Goal: Task Accomplishment & Management: Manage account settings

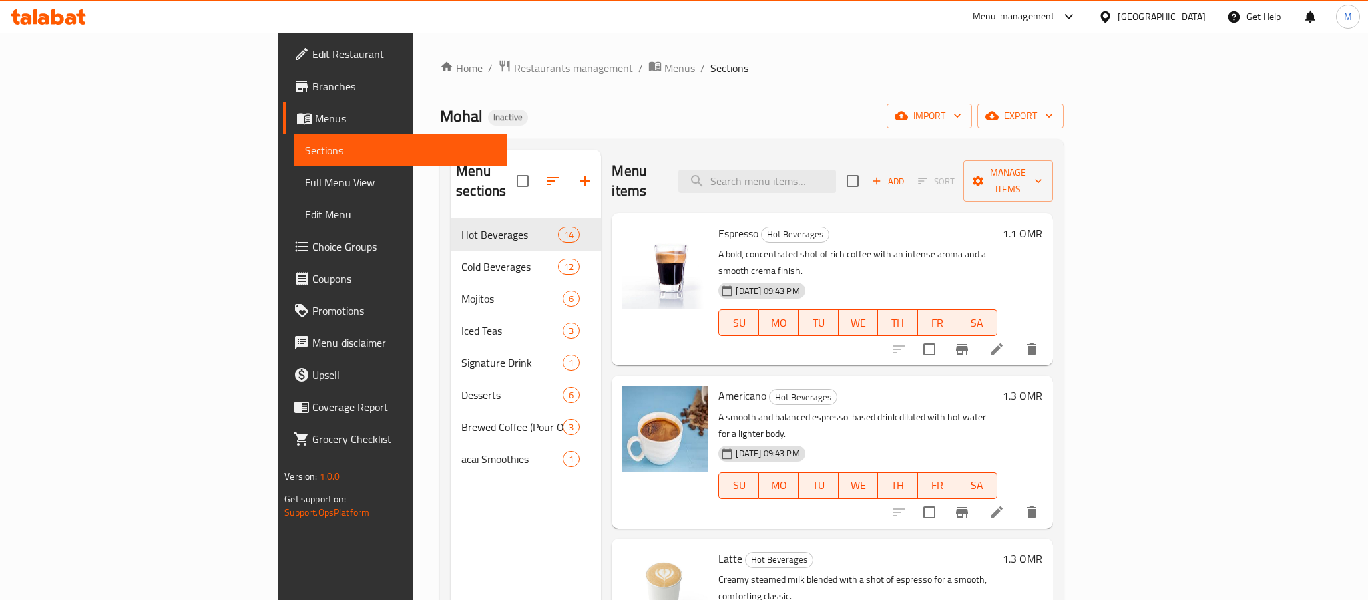
click at [1180, 16] on div "[GEOGRAPHIC_DATA]" at bounding box center [1162, 16] width 88 height 15
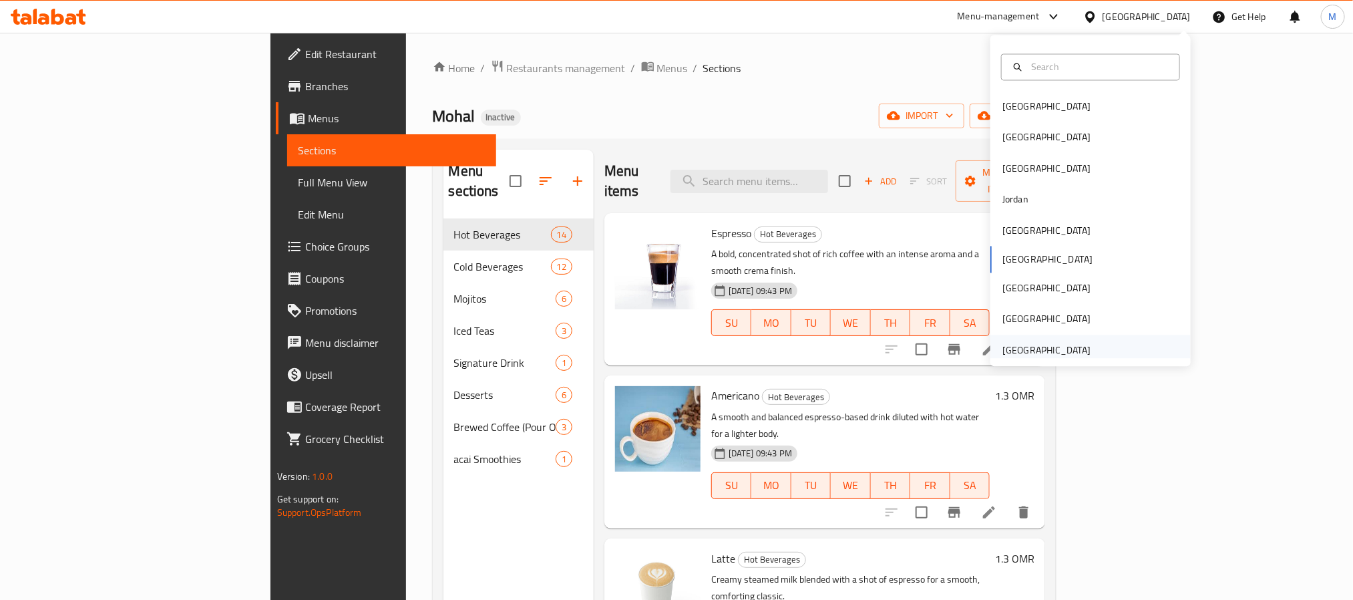
click at [1054, 353] on div "[GEOGRAPHIC_DATA]" at bounding box center [1046, 350] width 88 height 15
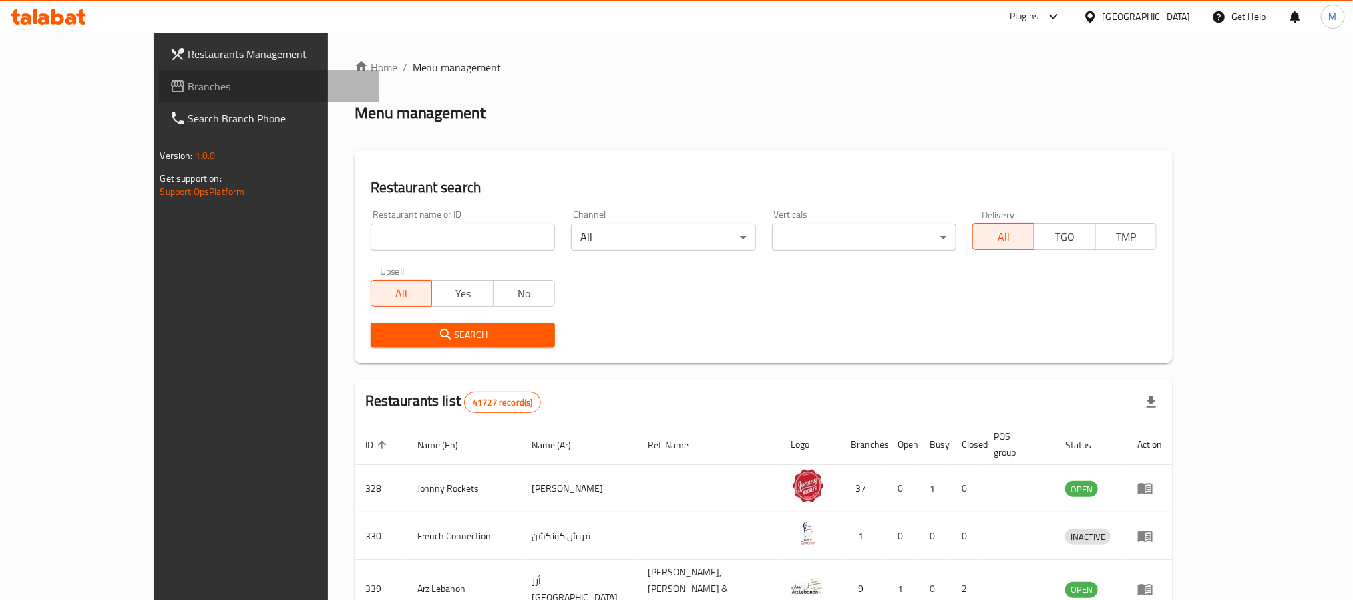
drag, startPoint x: 72, startPoint y: 83, endPoint x: 441, endPoint y: 113, distance: 370.5
click at [188, 83] on span "Branches" at bounding box center [278, 86] width 180 height 16
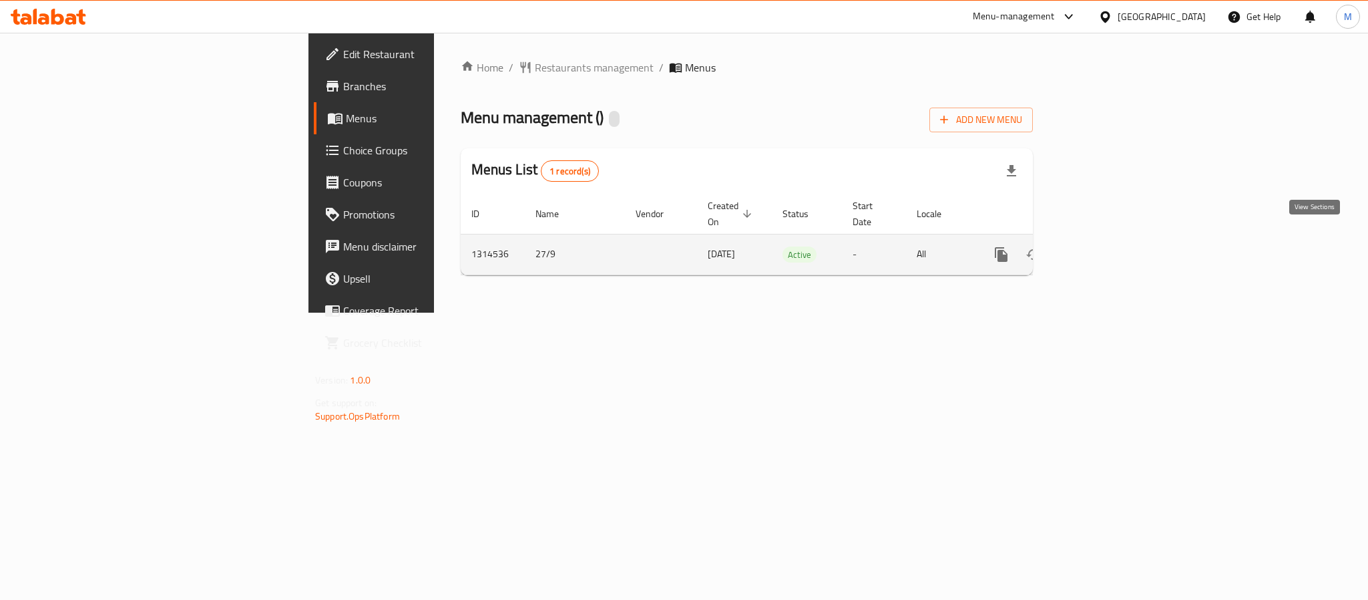
click at [1106, 246] on icon "enhanced table" at bounding box center [1098, 254] width 16 height 16
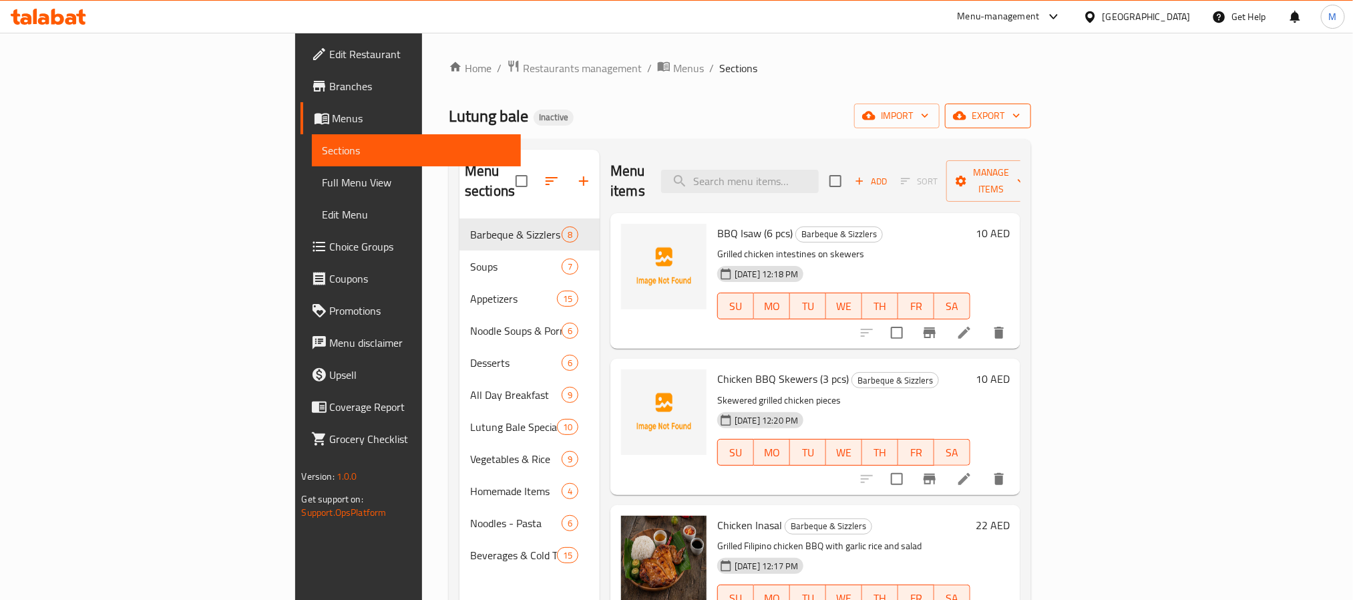
click at [1020, 110] on span "export" at bounding box center [988, 116] width 65 height 17
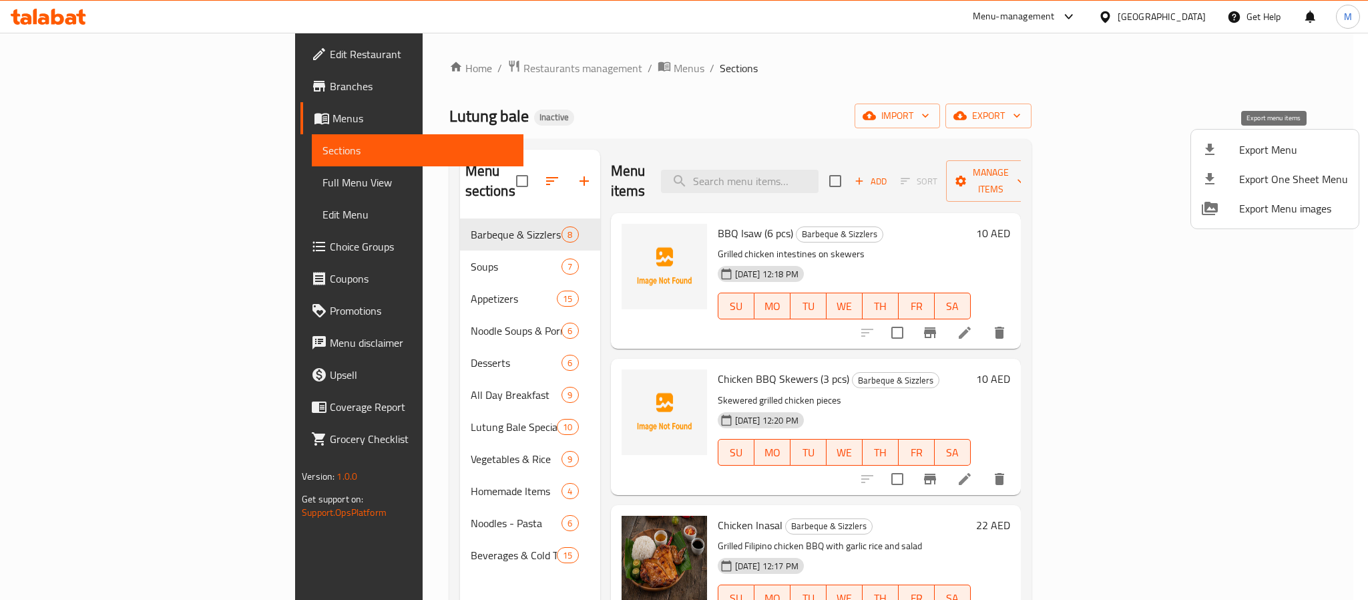
click at [1262, 143] on span "Export Menu" at bounding box center [1293, 150] width 109 height 16
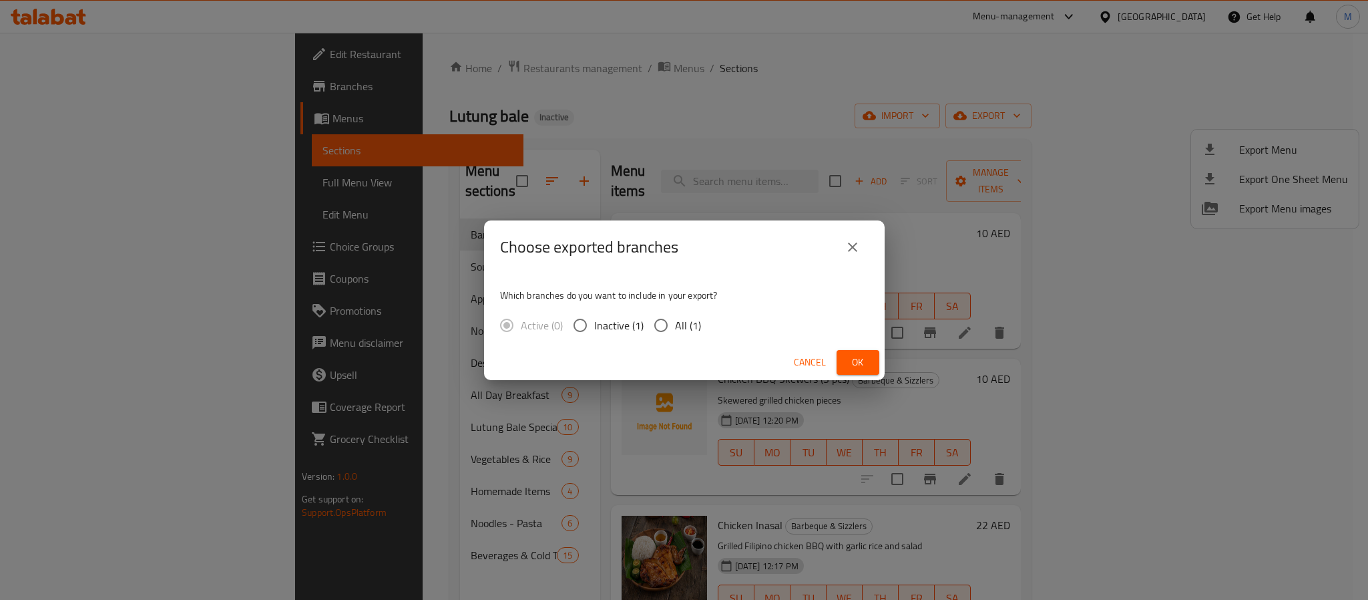
click at [685, 337] on label "All (1)" at bounding box center [674, 325] width 54 height 28
click at [675, 337] on input "All (1)" at bounding box center [661, 325] width 28 height 28
radio input "true"
click at [864, 351] on button "Ok" at bounding box center [858, 362] width 43 height 25
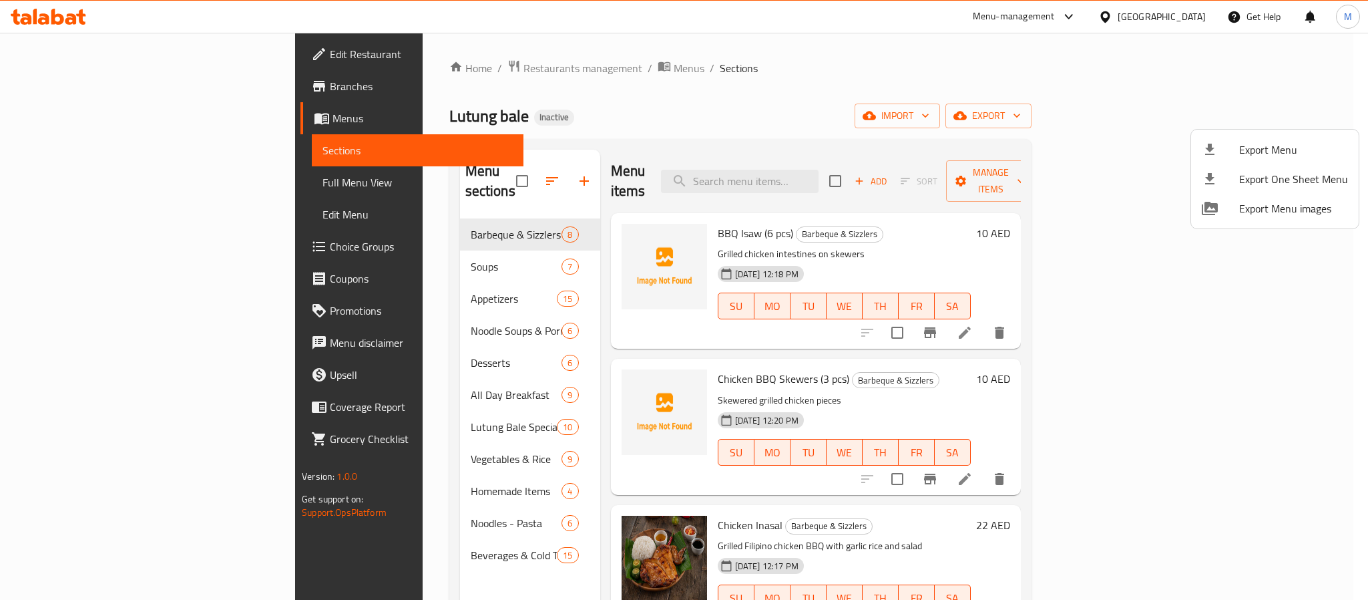
click at [339, 79] on div at bounding box center [684, 300] width 1368 height 600
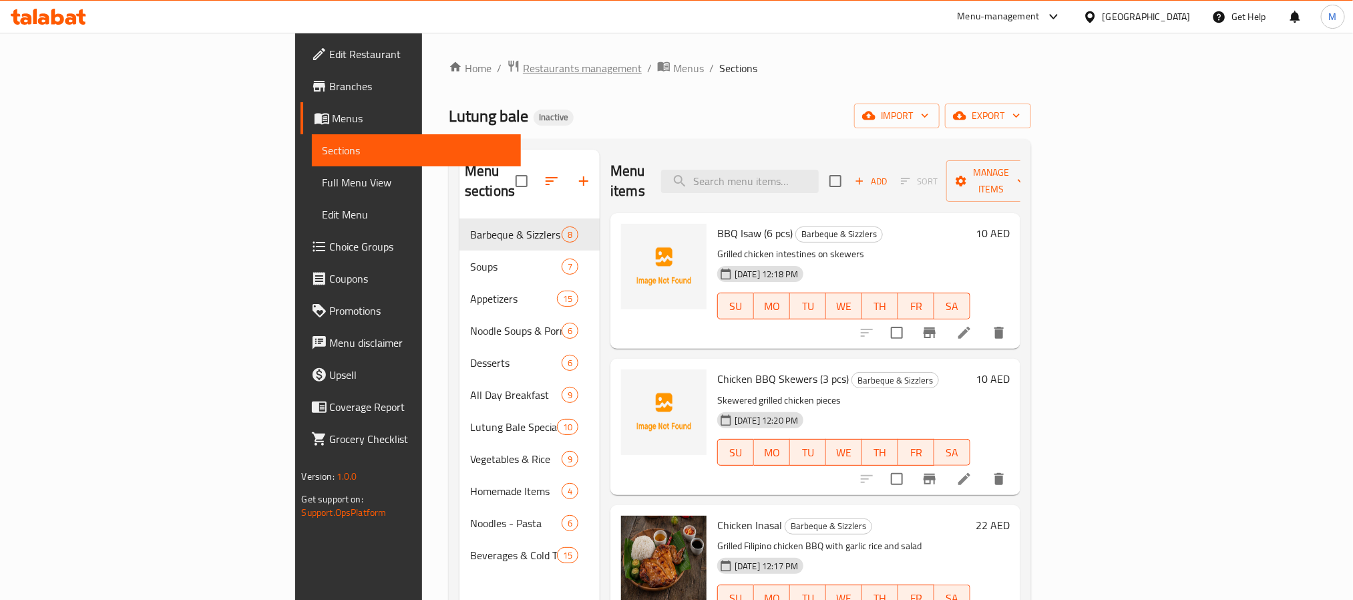
click at [523, 66] on span "Restaurants management" at bounding box center [582, 68] width 119 height 16
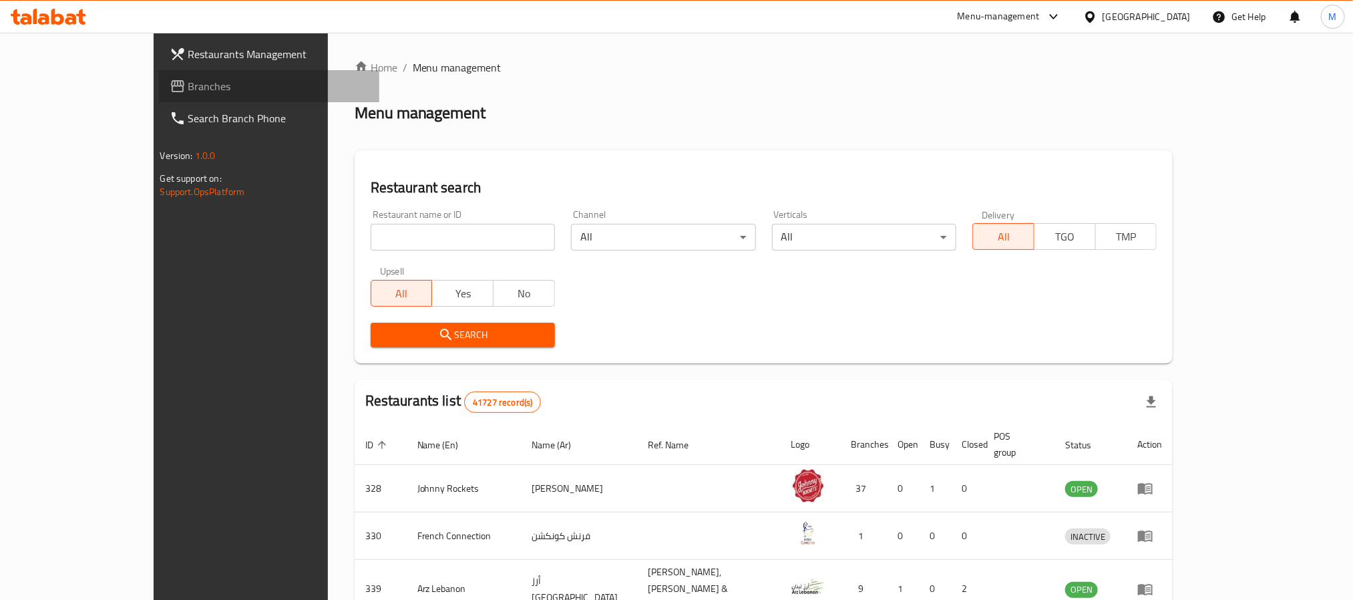
click at [188, 84] on span "Branches" at bounding box center [278, 86] width 180 height 16
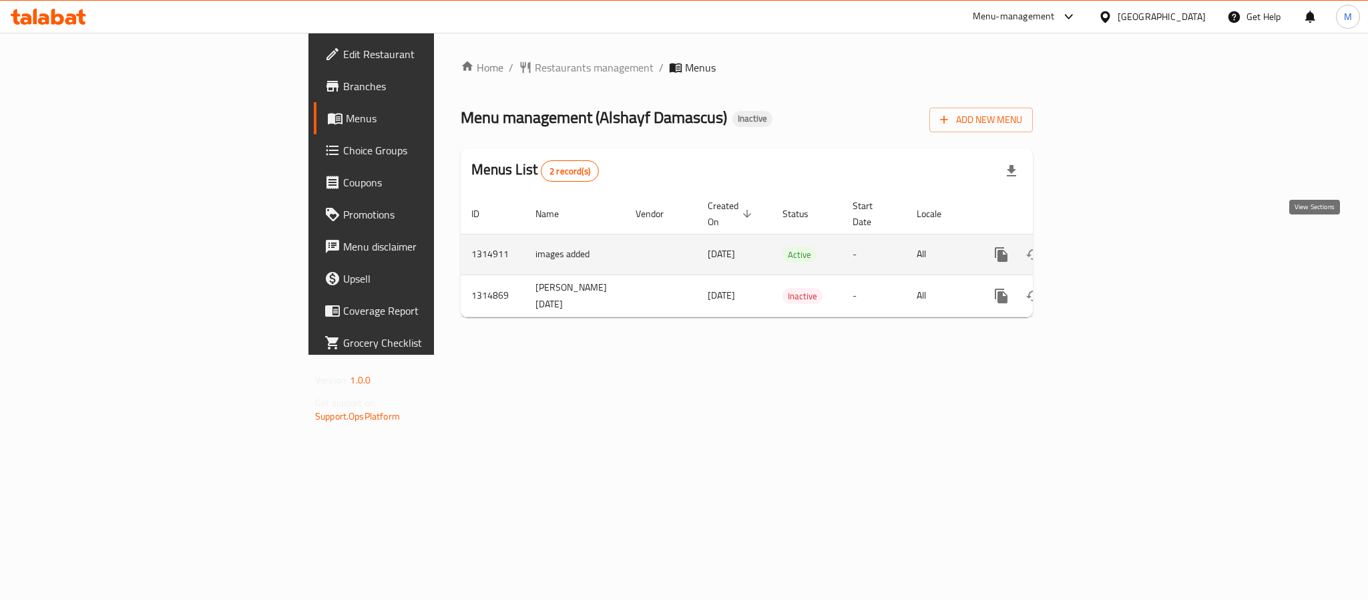
click at [1114, 251] on link "enhanced table" at bounding box center [1098, 254] width 32 height 32
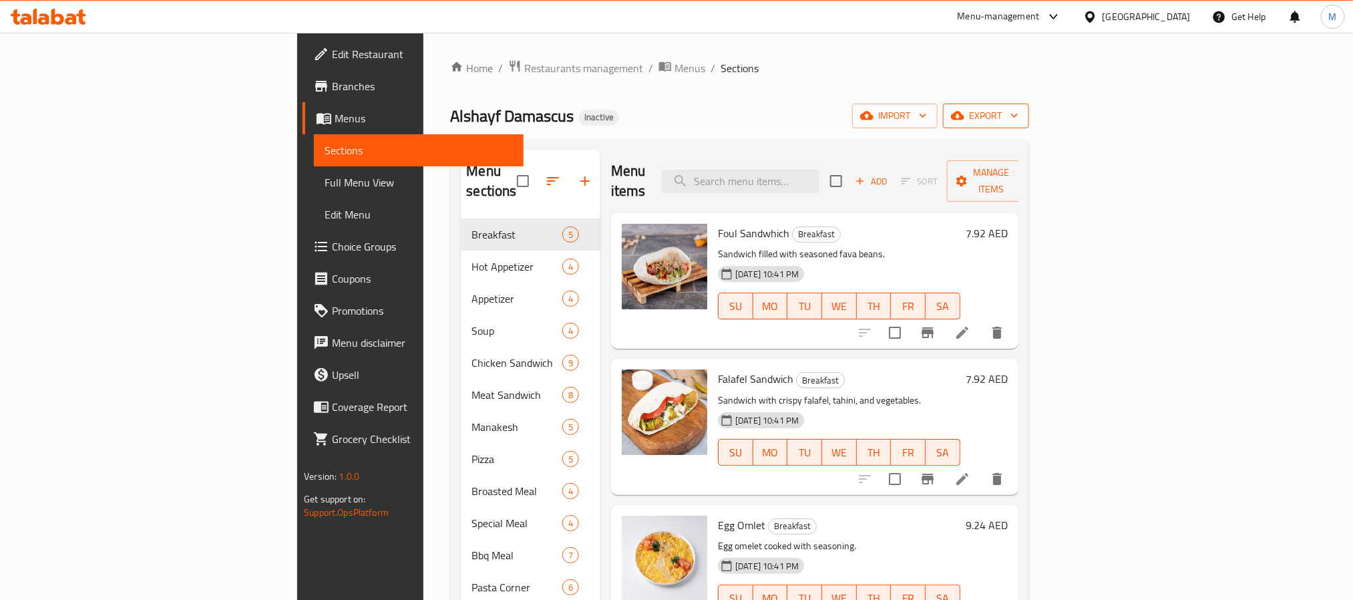
click at [1018, 116] on span "export" at bounding box center [986, 116] width 65 height 17
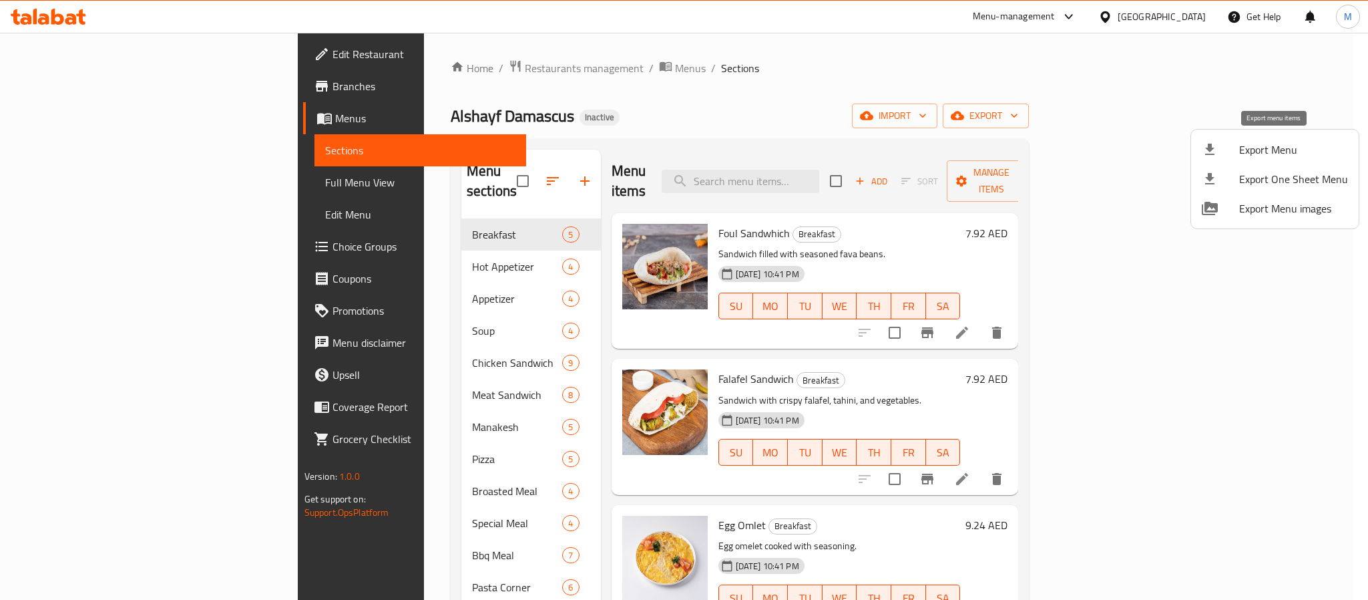
click at [1211, 153] on icon at bounding box center [1210, 150] width 16 height 16
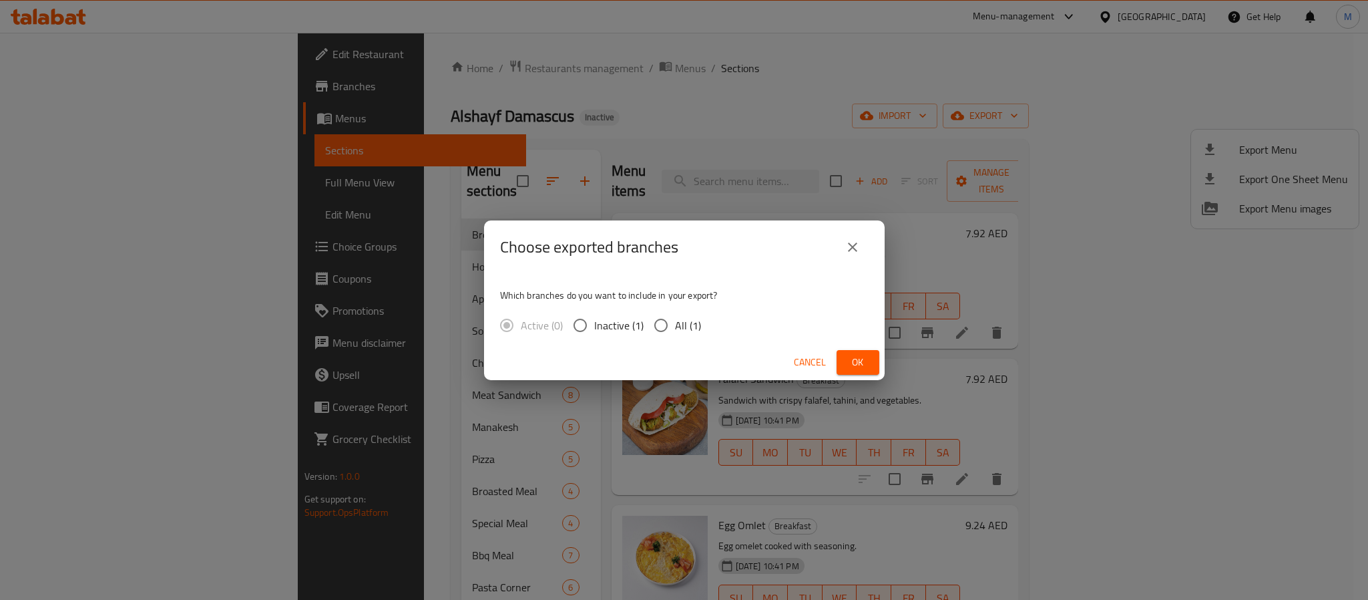
click at [688, 321] on span "All (1)" at bounding box center [688, 325] width 26 height 16
click at [675, 321] on input "All (1)" at bounding box center [661, 325] width 28 height 28
radio input "true"
click at [842, 367] on button "Ok" at bounding box center [858, 362] width 43 height 25
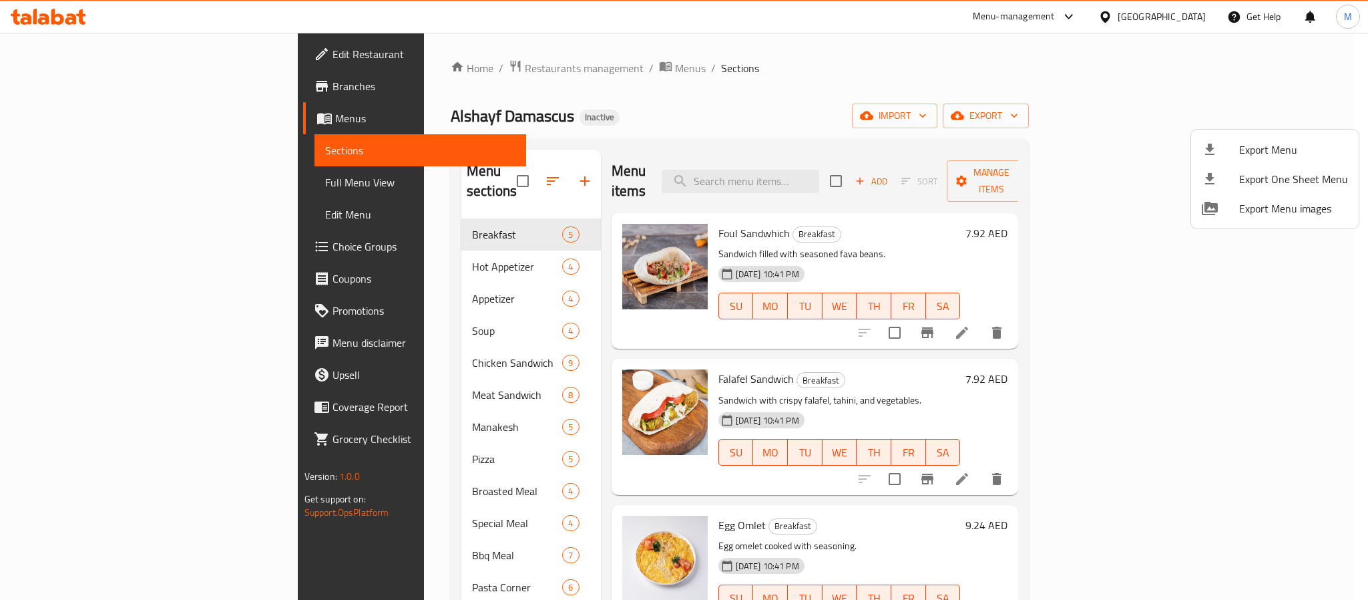
click at [1168, 19] on div at bounding box center [684, 300] width 1368 height 600
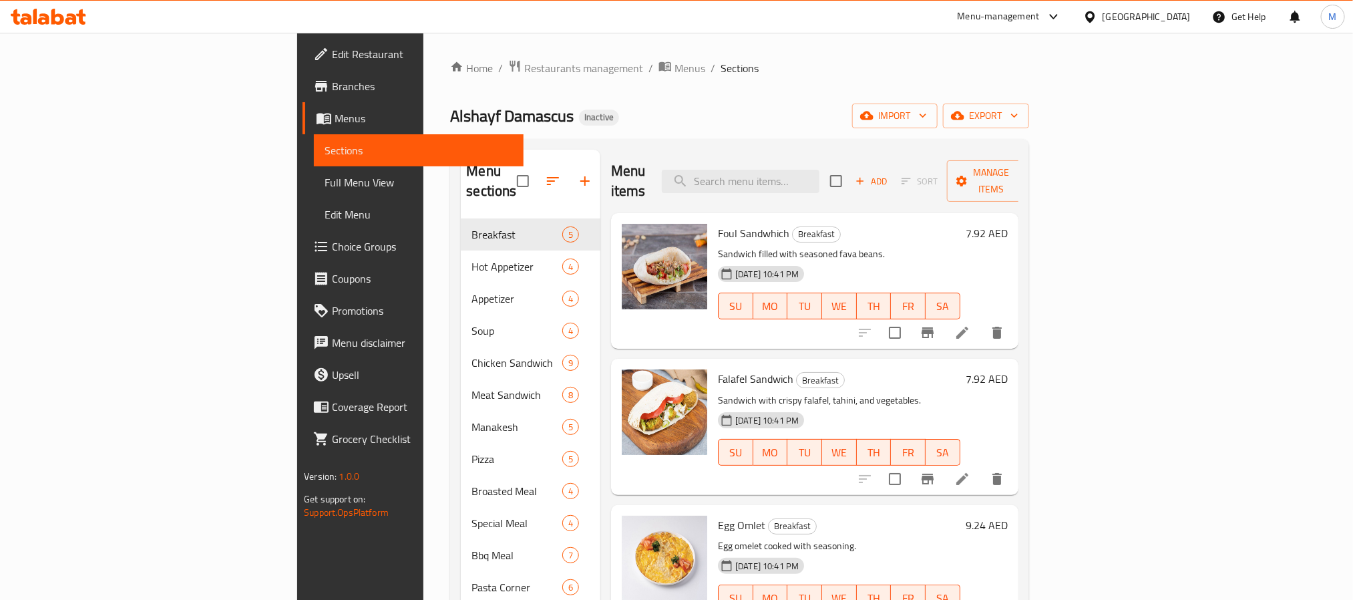
click at [1168, 19] on div "[GEOGRAPHIC_DATA]" at bounding box center [1147, 16] width 88 height 15
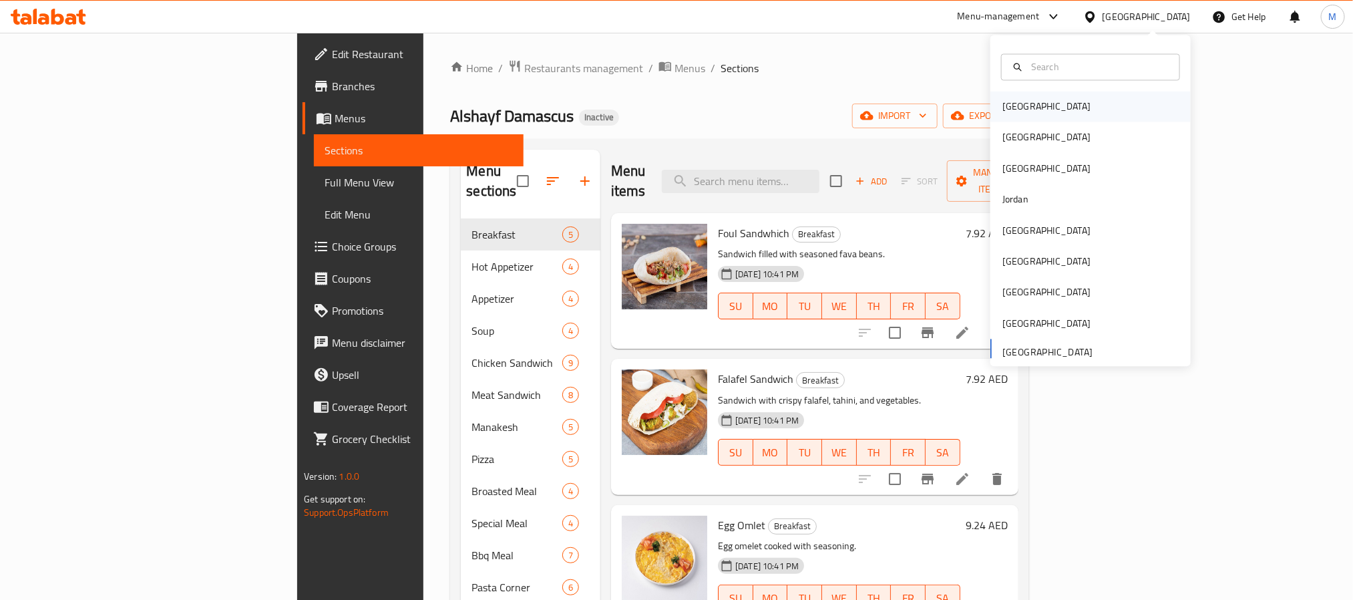
click at [1008, 112] on div "[GEOGRAPHIC_DATA]" at bounding box center [1046, 107] width 88 height 15
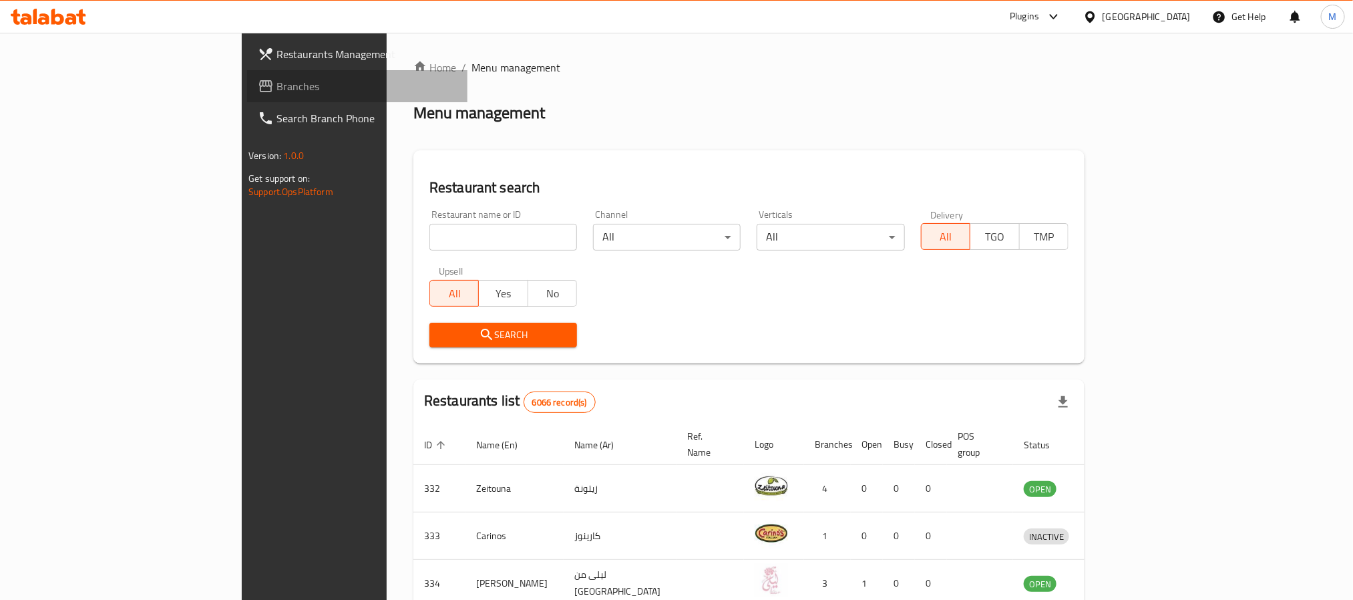
click at [276, 84] on span "Branches" at bounding box center [366, 86] width 180 height 16
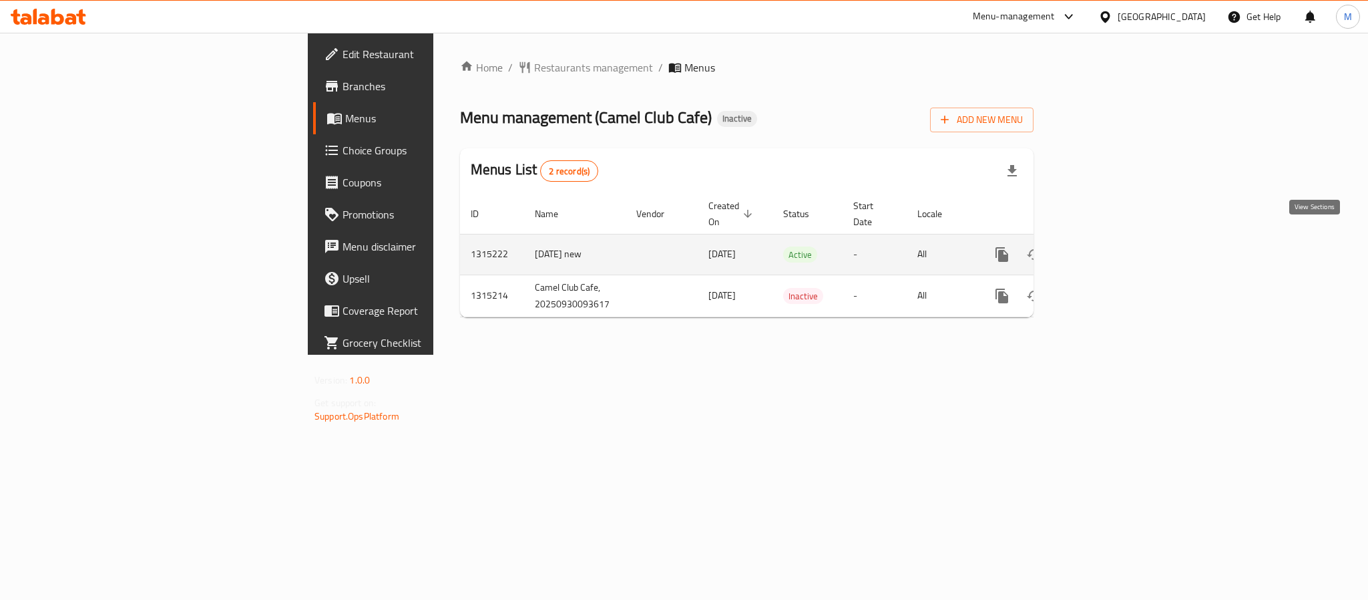
click at [1107, 246] on icon "enhanced table" at bounding box center [1099, 254] width 16 height 16
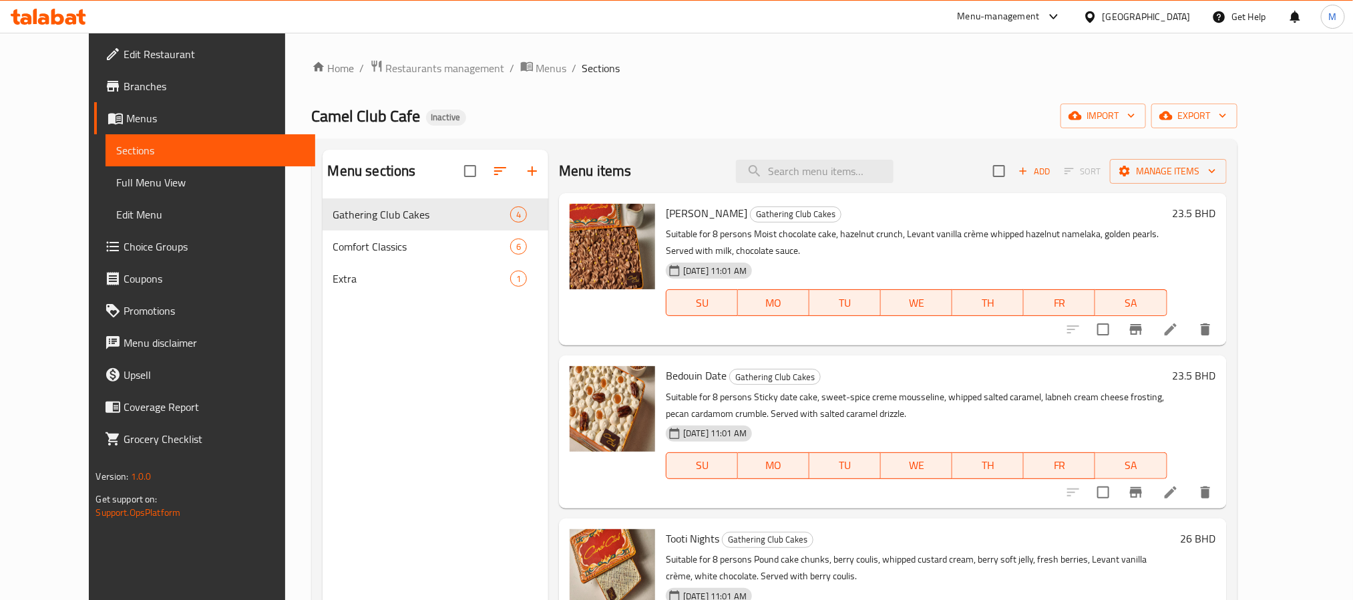
click at [1237, 98] on div "Home / Restaurants management / Menus / Sections Camel Club Cafe Inactive impor…" at bounding box center [775, 409] width 926 height 701
click at [1227, 121] on span "export" at bounding box center [1194, 116] width 65 height 17
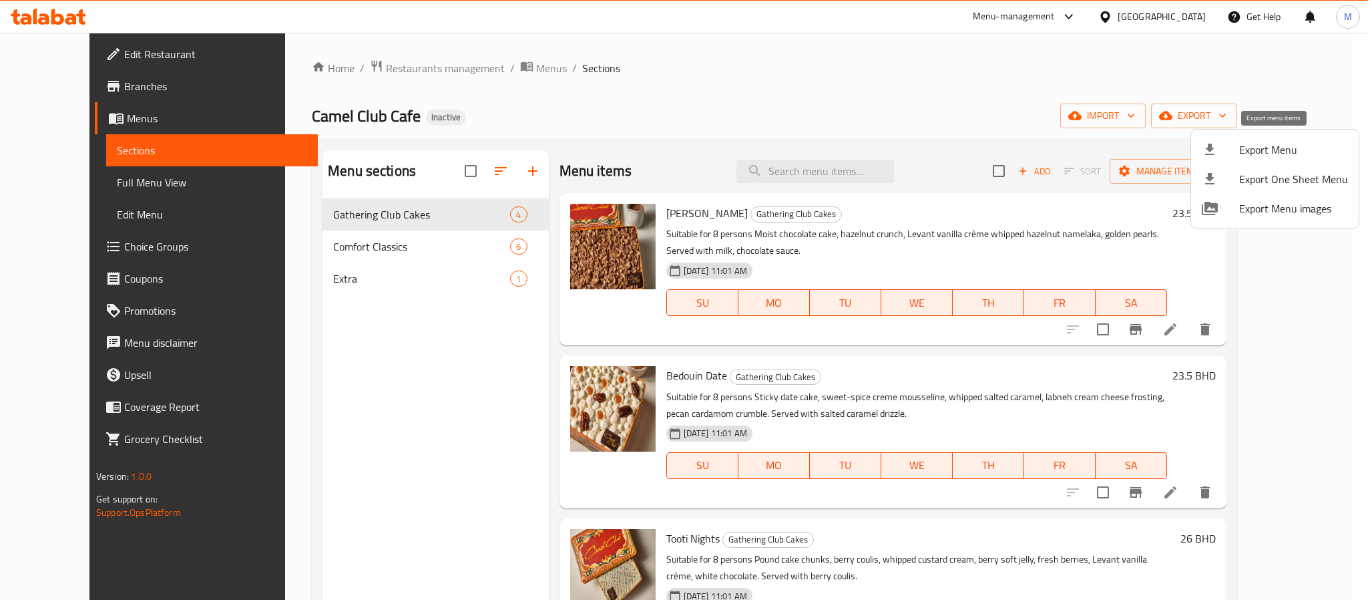
click at [1261, 137] on li "Export Menu" at bounding box center [1275, 149] width 168 height 29
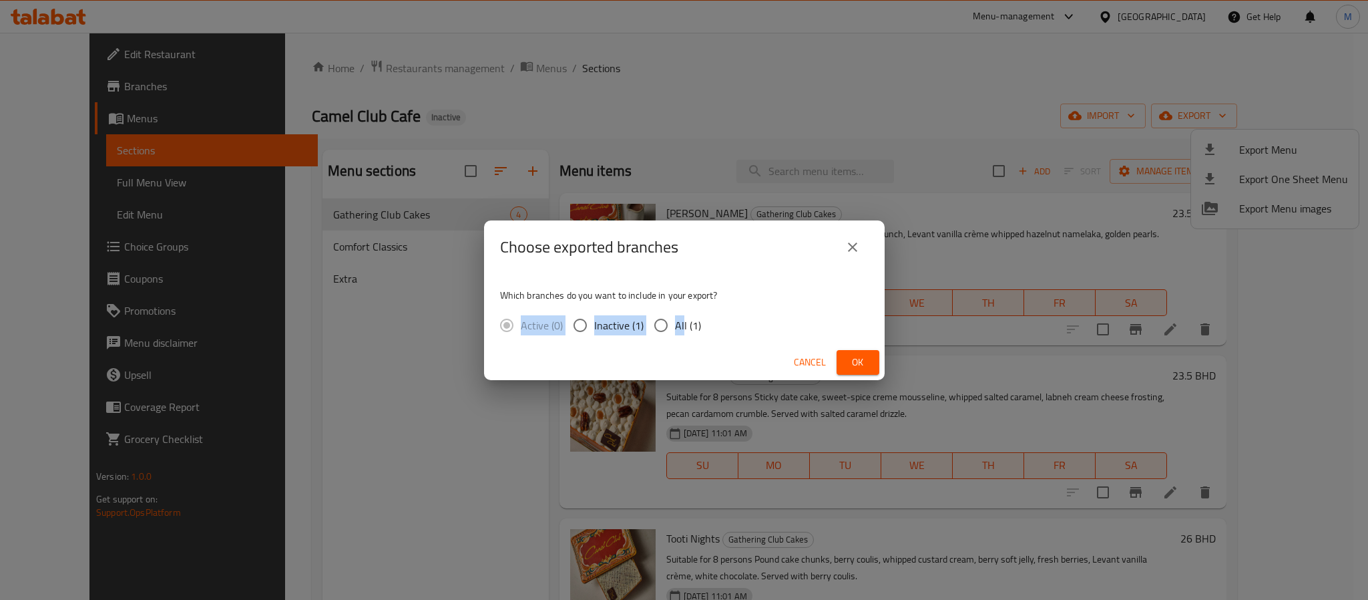
click at [682, 311] on div "Which branches do you want to include in your export? Active (0) Inactive (1) A…" at bounding box center [684, 309] width 401 height 71
click at [682, 325] on span "All (1)" at bounding box center [688, 325] width 26 height 16
click at [675, 325] on input "All (1)" at bounding box center [661, 325] width 28 height 28
radio input "true"
click at [878, 361] on button "Ok" at bounding box center [858, 362] width 43 height 25
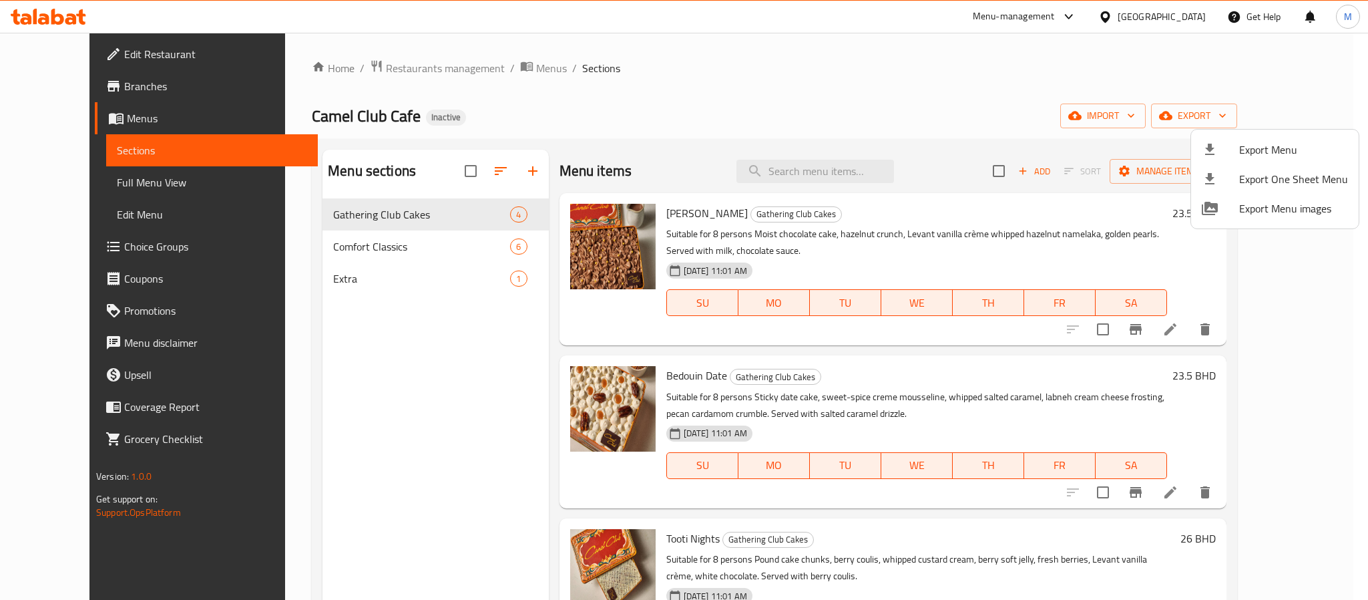
click at [1204, 19] on div at bounding box center [684, 300] width 1368 height 600
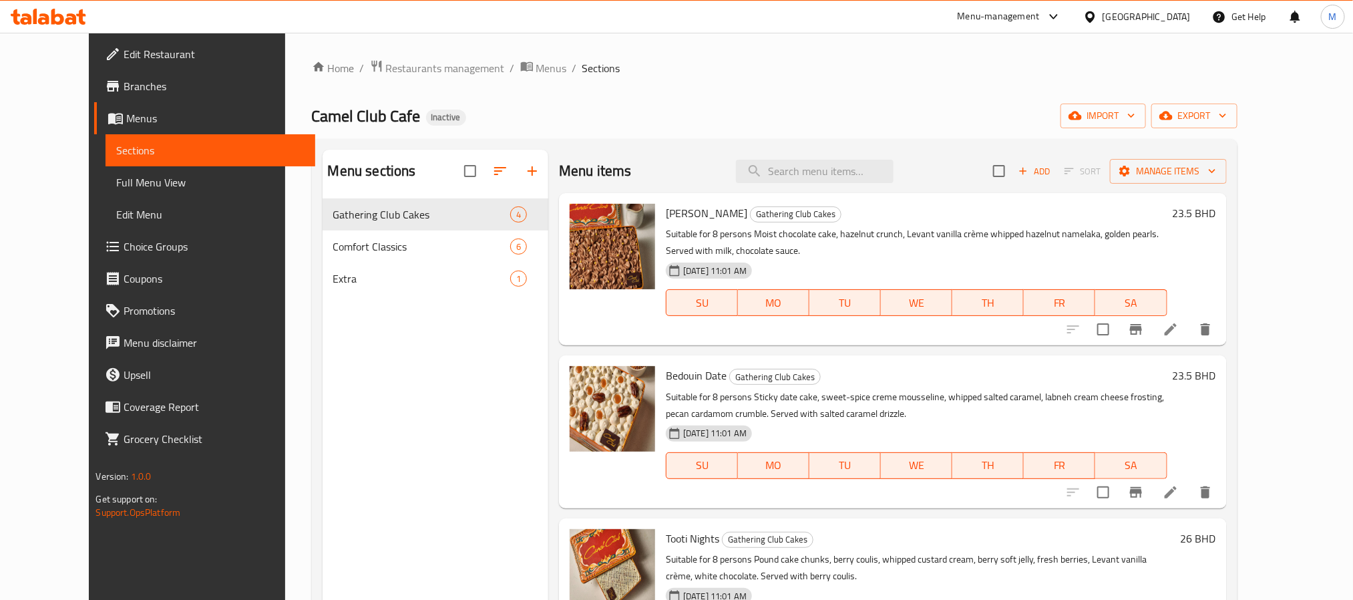
click at [1177, 23] on div "[GEOGRAPHIC_DATA]" at bounding box center [1147, 16] width 88 height 15
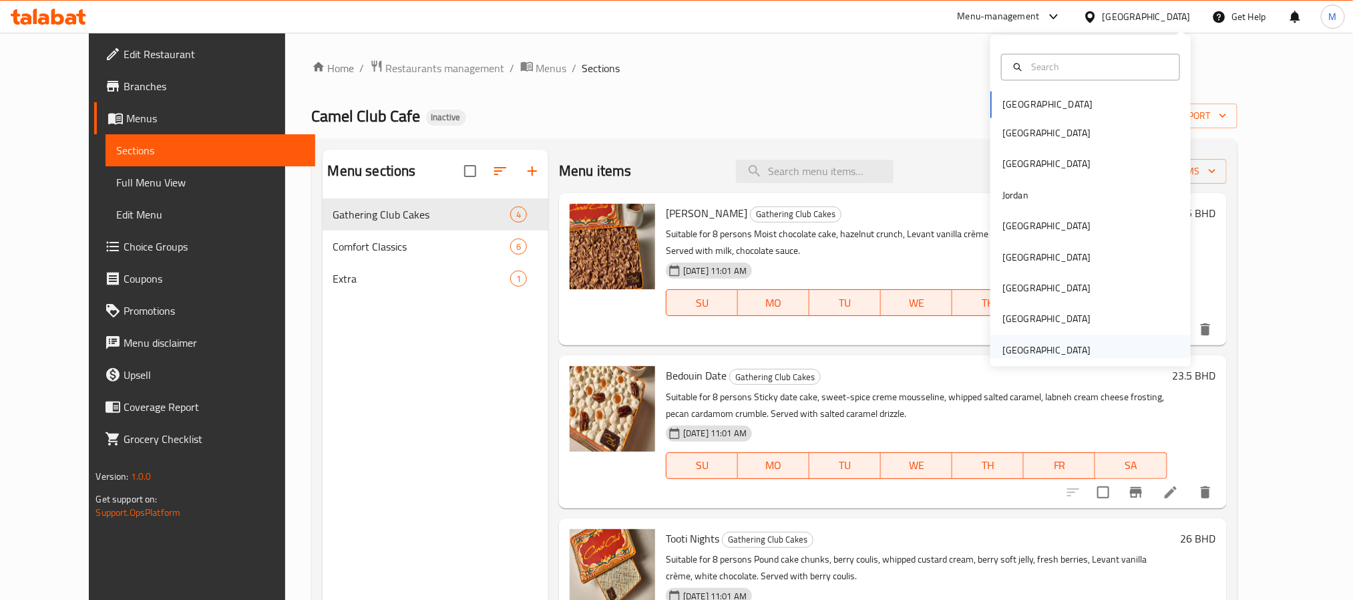
click at [1062, 353] on div "[GEOGRAPHIC_DATA]" at bounding box center [1046, 350] width 88 height 15
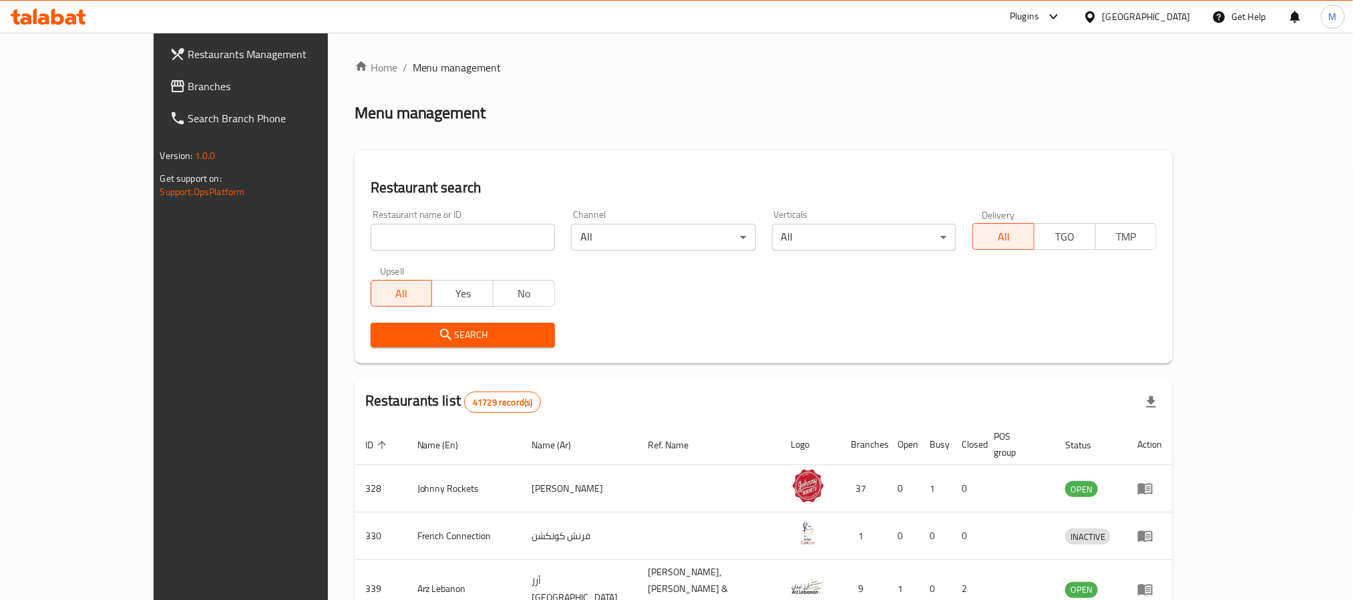
click at [188, 88] on span "Branches" at bounding box center [278, 86] width 180 height 16
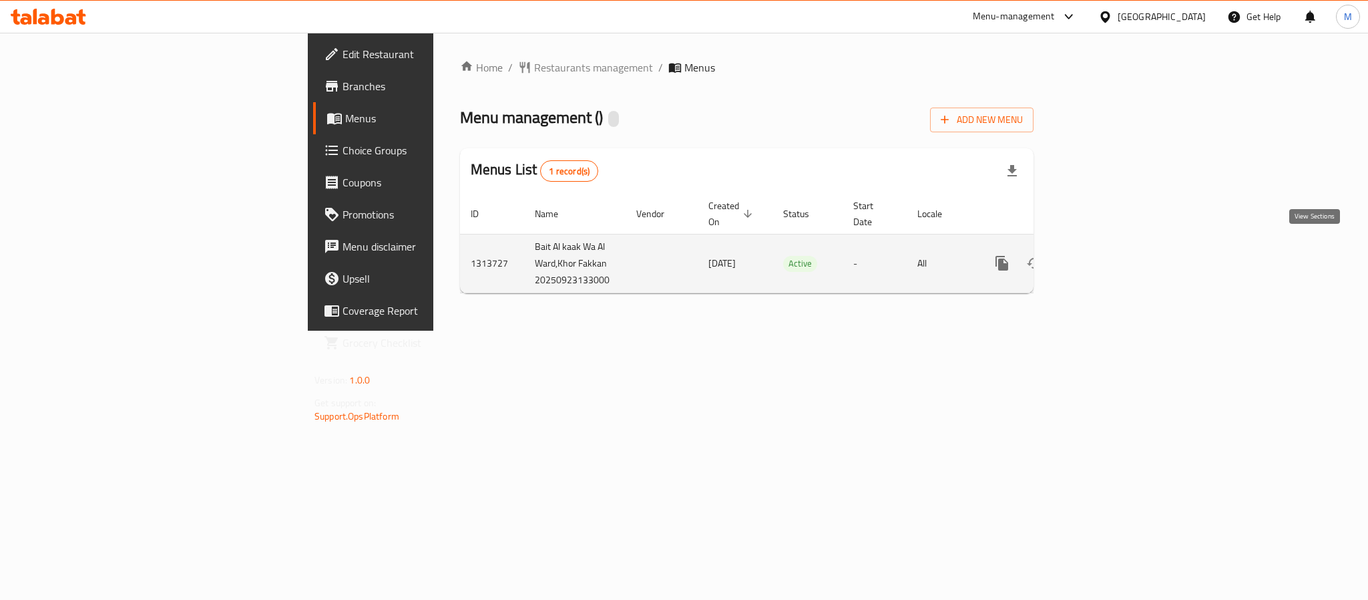
click at [1115, 248] on link "enhanced table" at bounding box center [1099, 263] width 32 height 32
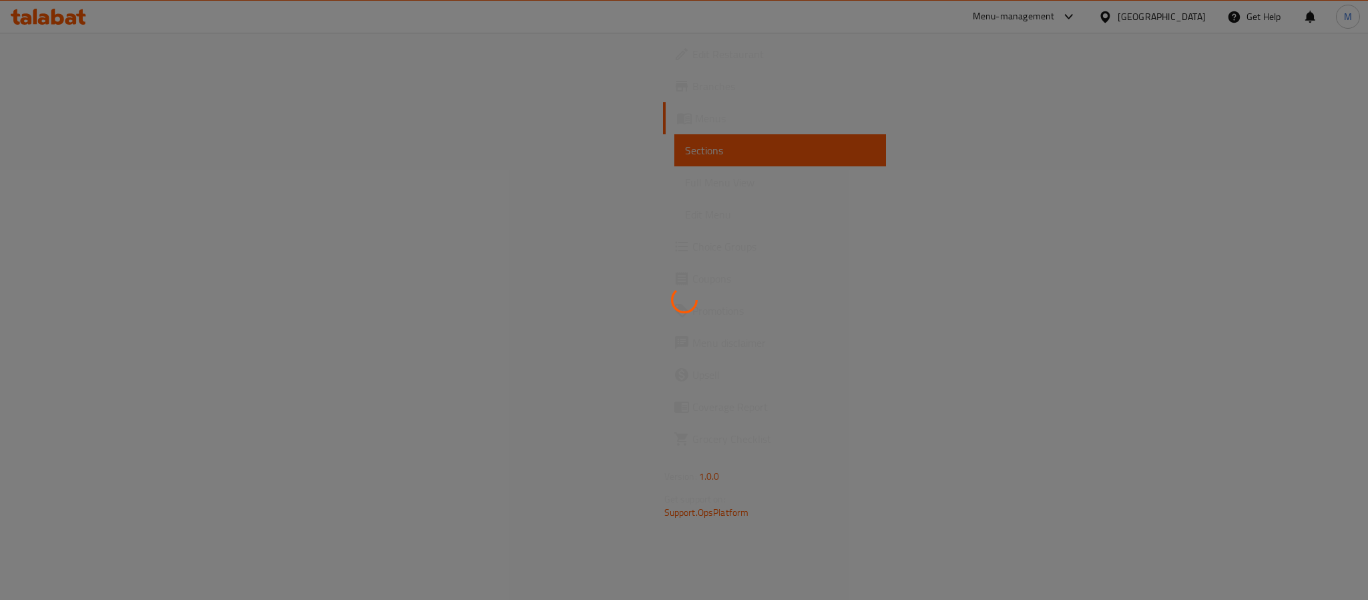
click at [98, 177] on div at bounding box center [684, 300] width 1368 height 600
drag, startPoint x: 88, startPoint y: 159, endPoint x: 615, endPoint y: 132, distance: 527.6
click at [615, 132] on div at bounding box center [684, 300] width 1368 height 600
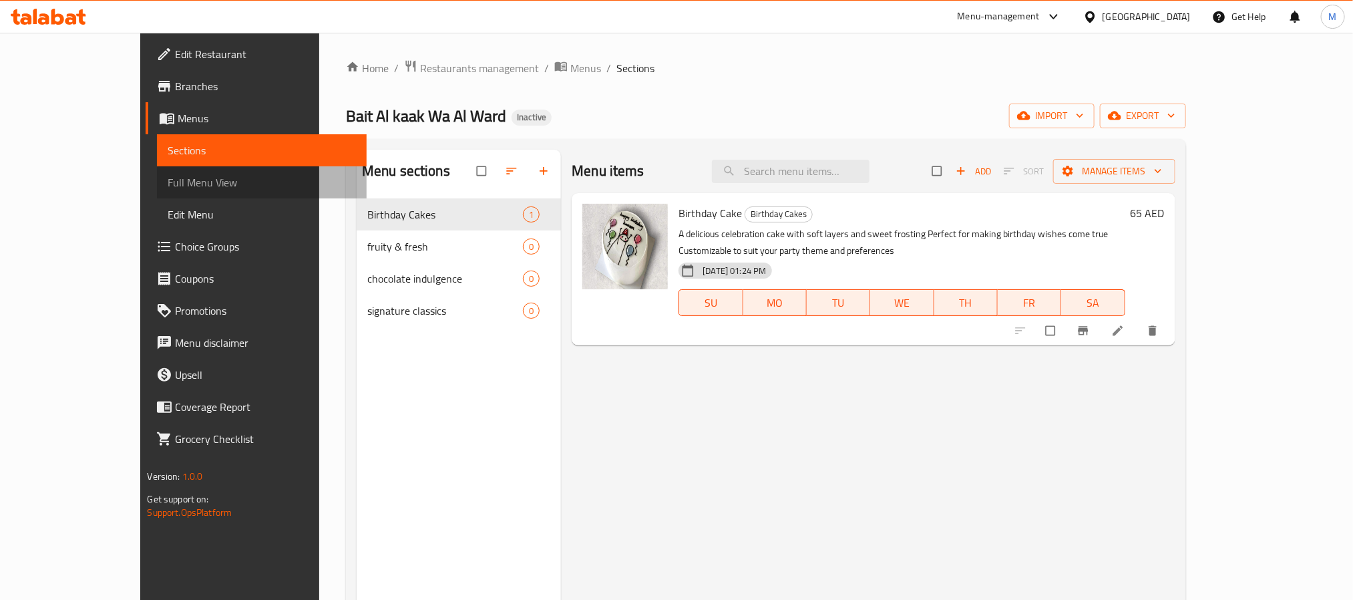
click at [168, 178] on span "Full Menu View" at bounding box center [262, 182] width 188 height 16
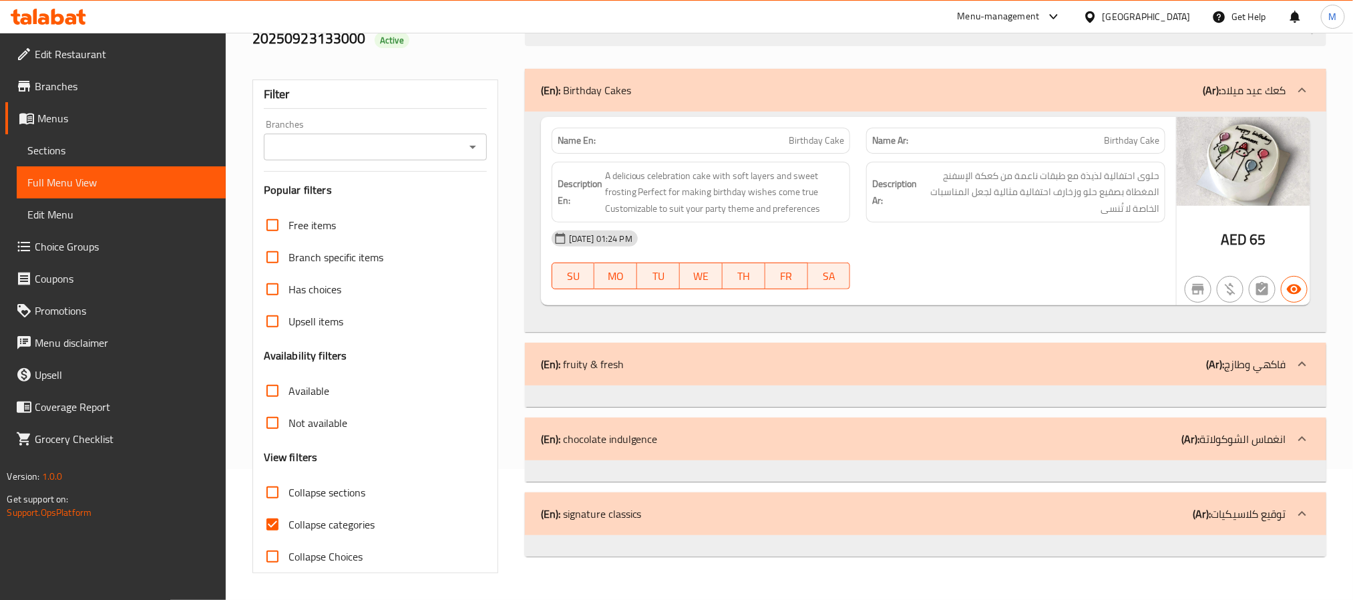
scroll to position [132, 0]
click at [367, 531] on span "Collapse categories" at bounding box center [332, 524] width 86 height 16
click at [289, 531] on input "Collapse categories" at bounding box center [272, 524] width 32 height 32
checkbox input "false"
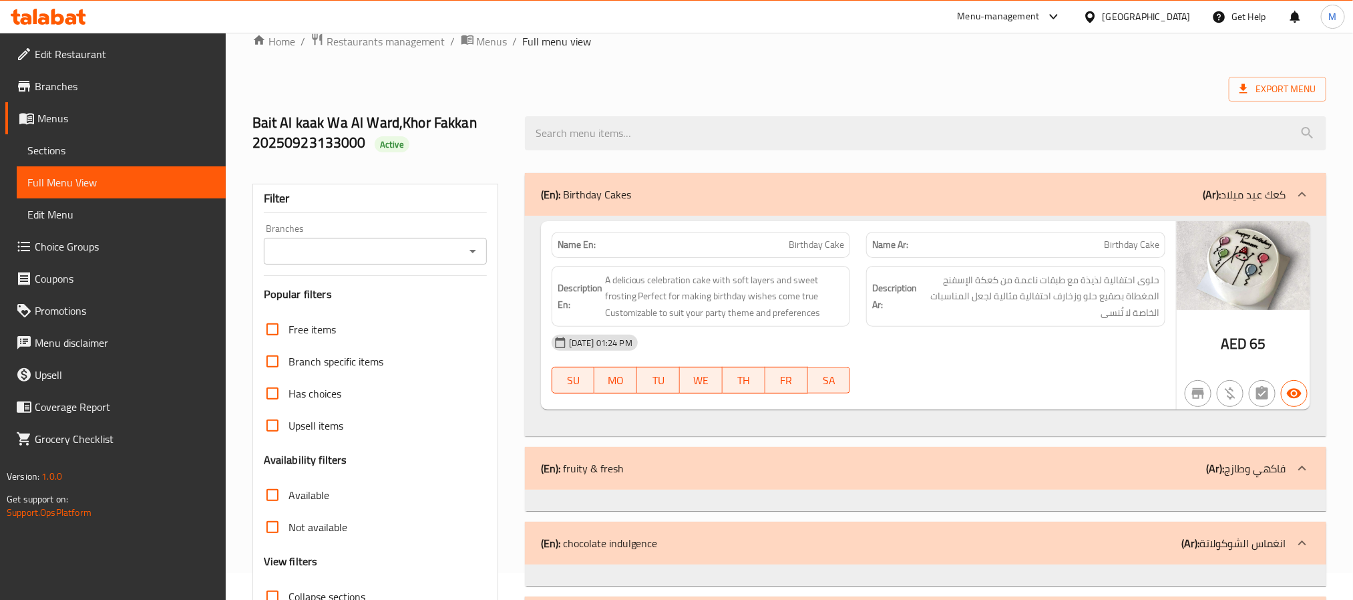
scroll to position [0, 0]
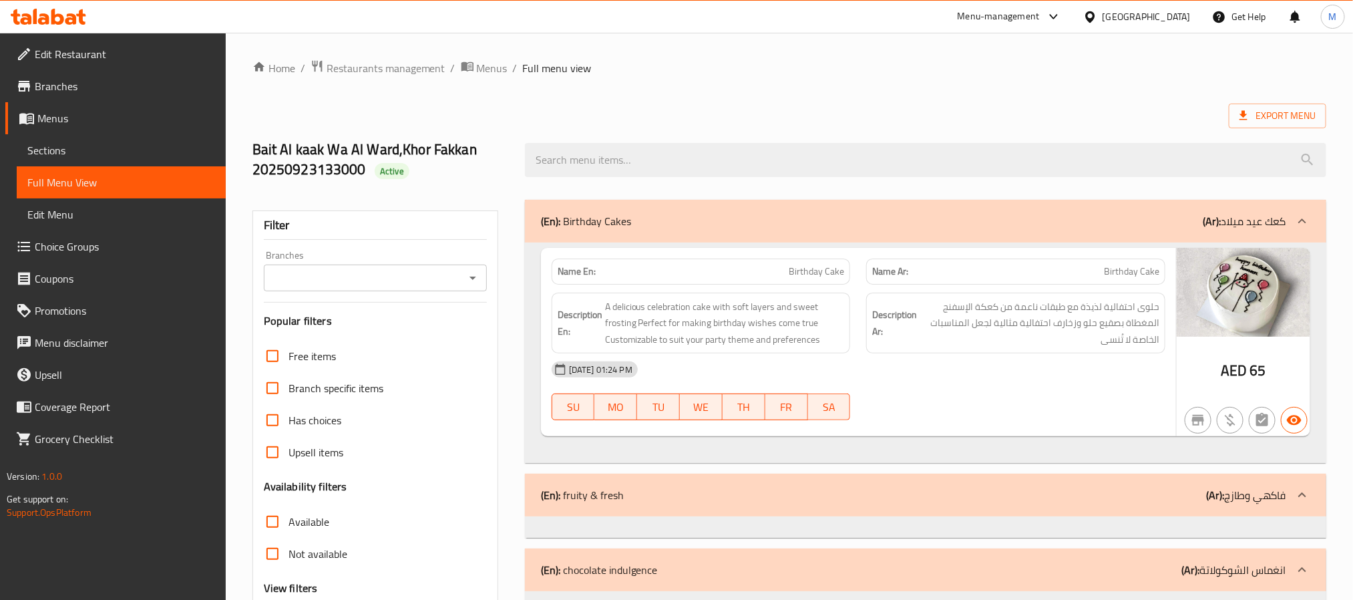
click at [974, 68] on ol "Home / Restaurants management / Menus / Full menu view" at bounding box center [789, 67] width 1074 height 17
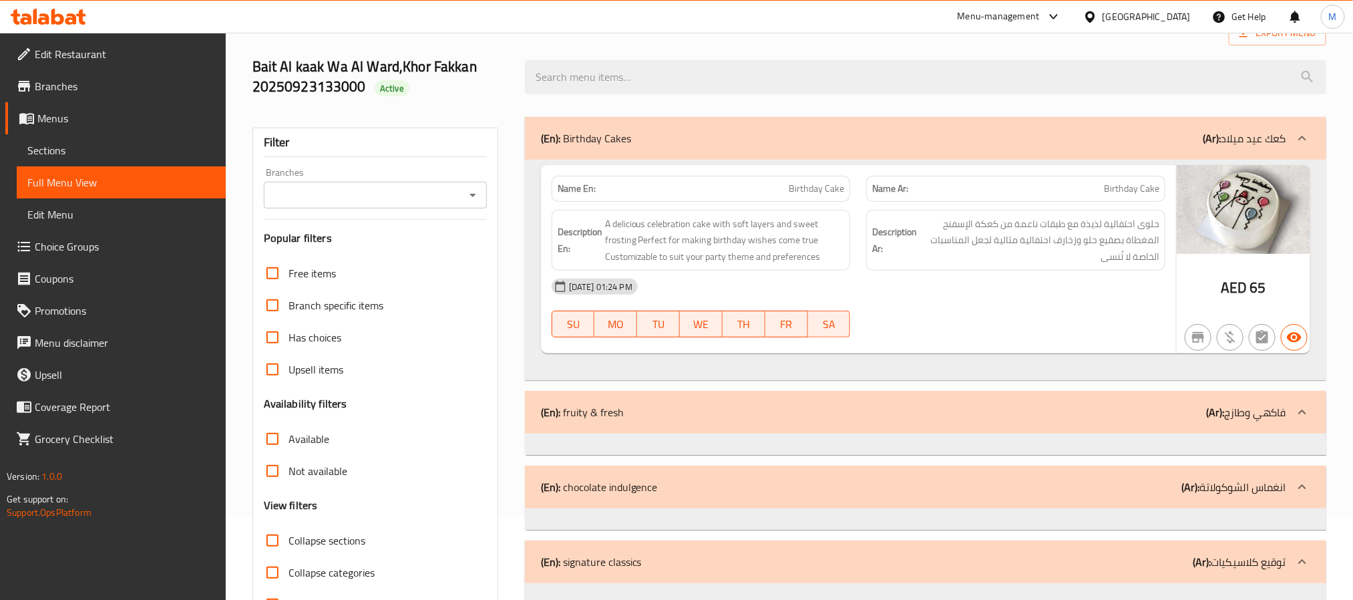
scroll to position [132, 0]
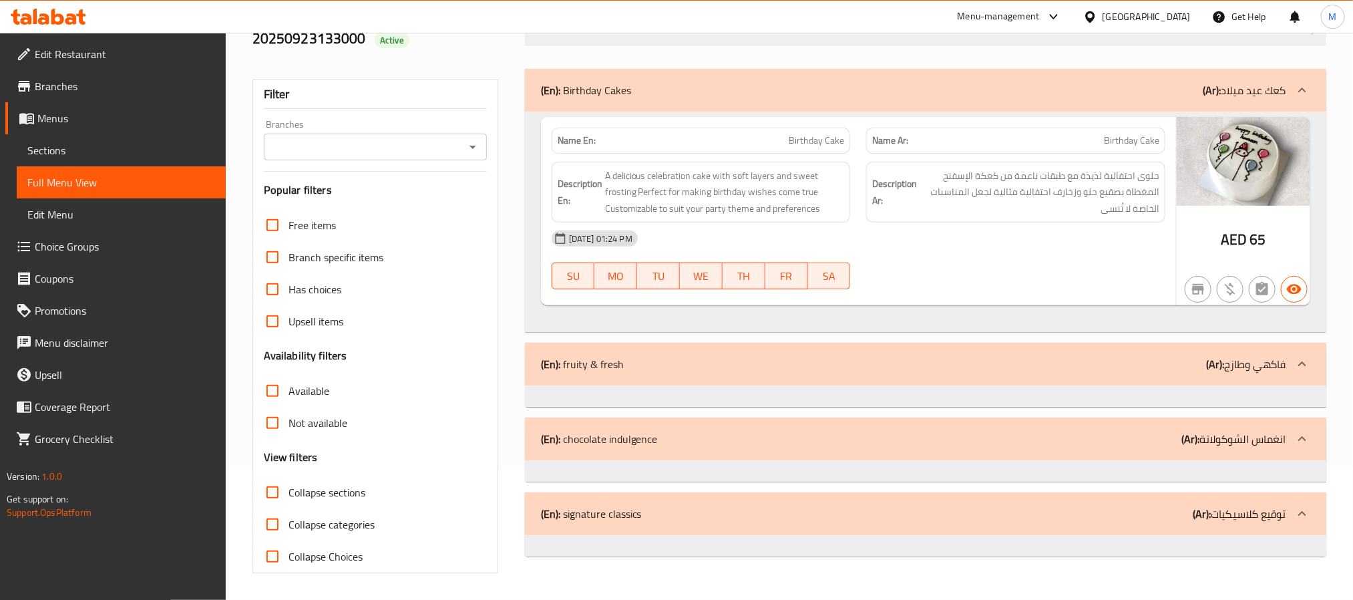
click at [1160, 23] on div "[GEOGRAPHIC_DATA]" at bounding box center [1147, 16] width 88 height 15
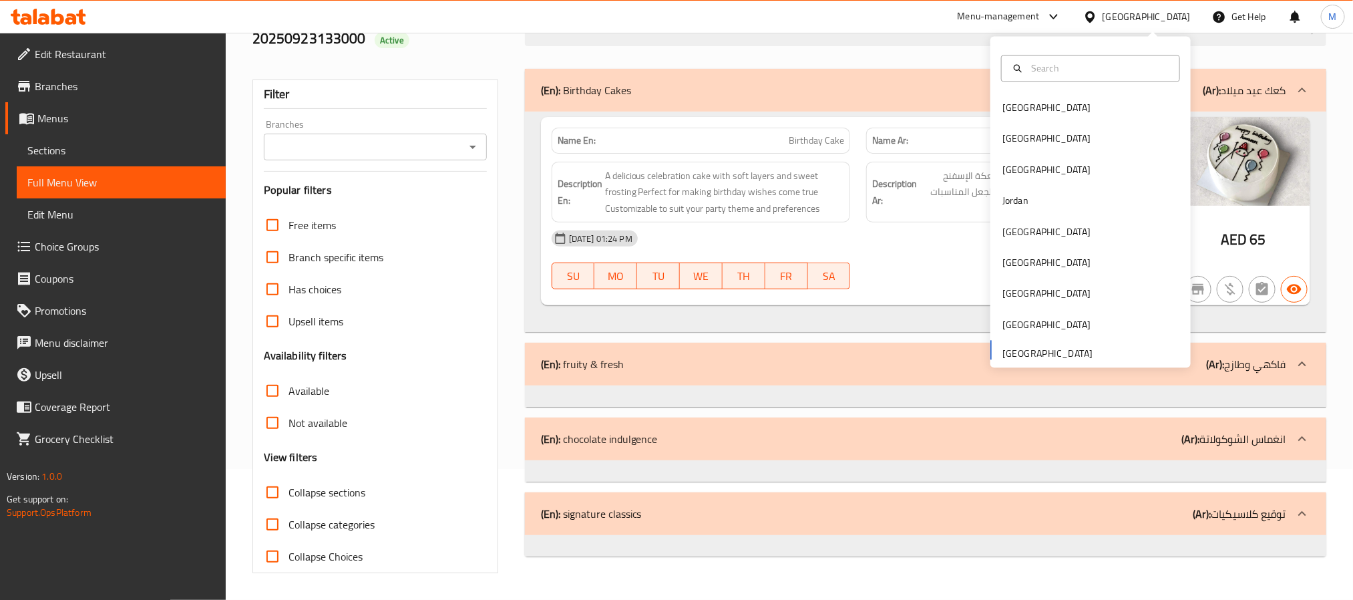
click at [455, 71] on div "Filter Branches Branches Popular filters Free items Branch specific items Has c…" at bounding box center [380, 321] width 272 height 520
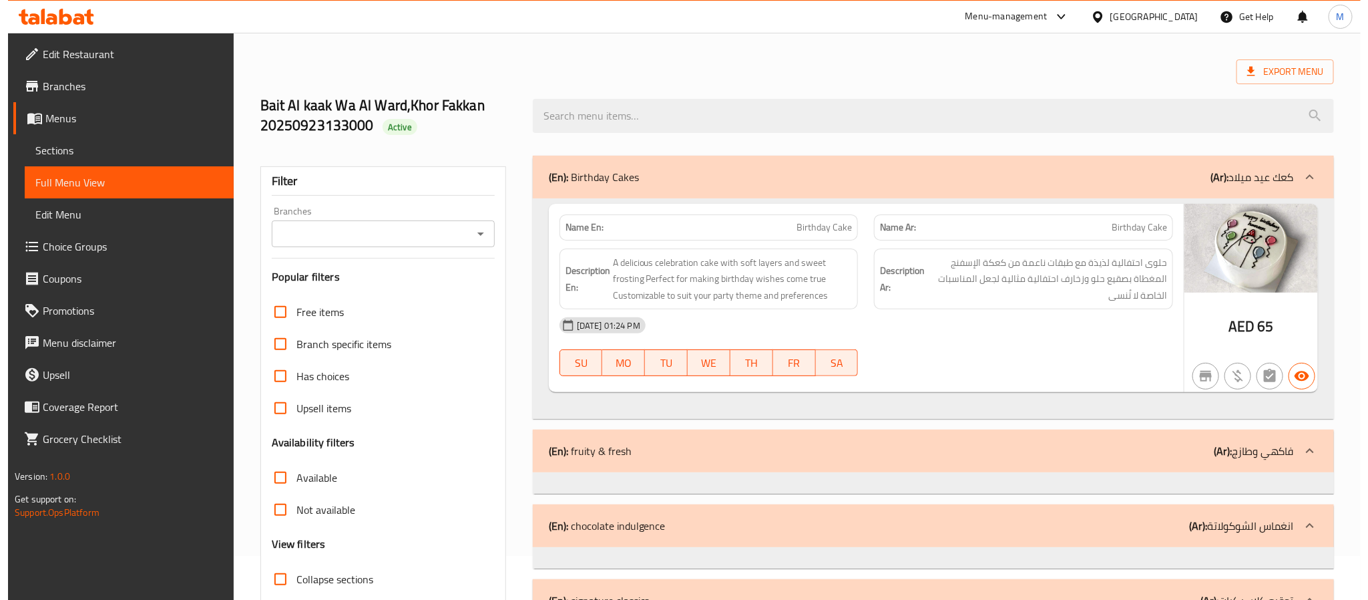
scroll to position [0, 0]
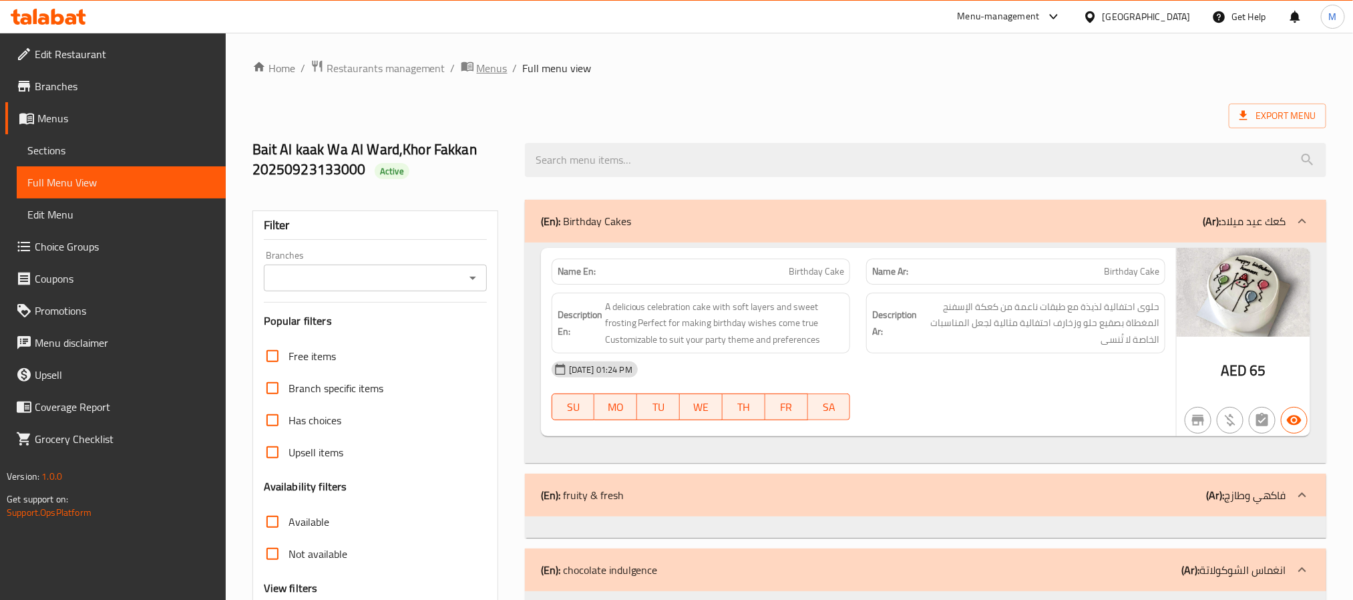
click at [471, 67] on icon "breadcrumb" at bounding box center [467, 66] width 12 height 9
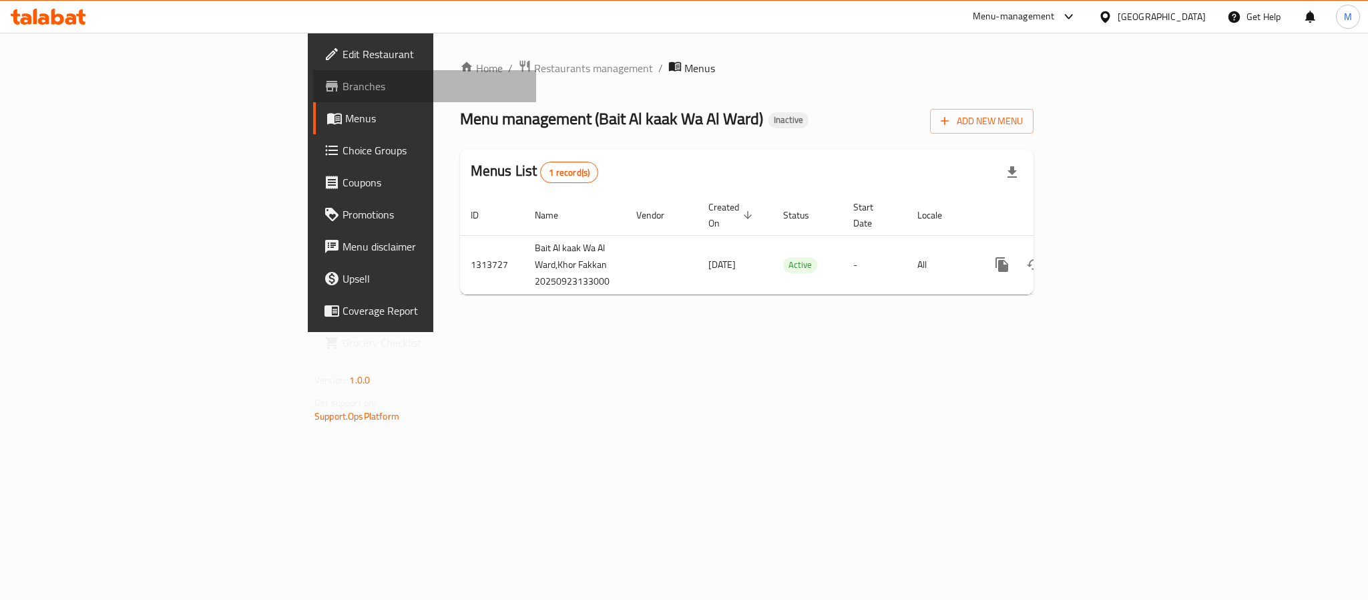
click at [343, 85] on span "Branches" at bounding box center [434, 86] width 183 height 16
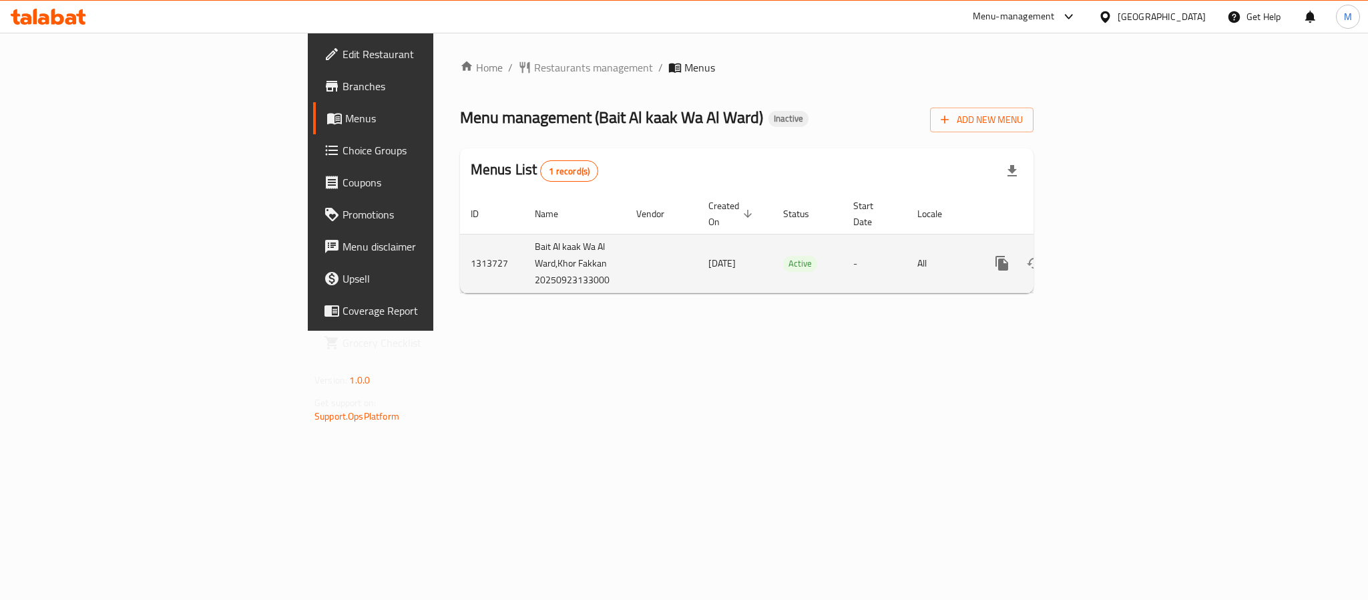
click at [1107, 255] on icon "enhanced table" at bounding box center [1099, 263] width 16 height 16
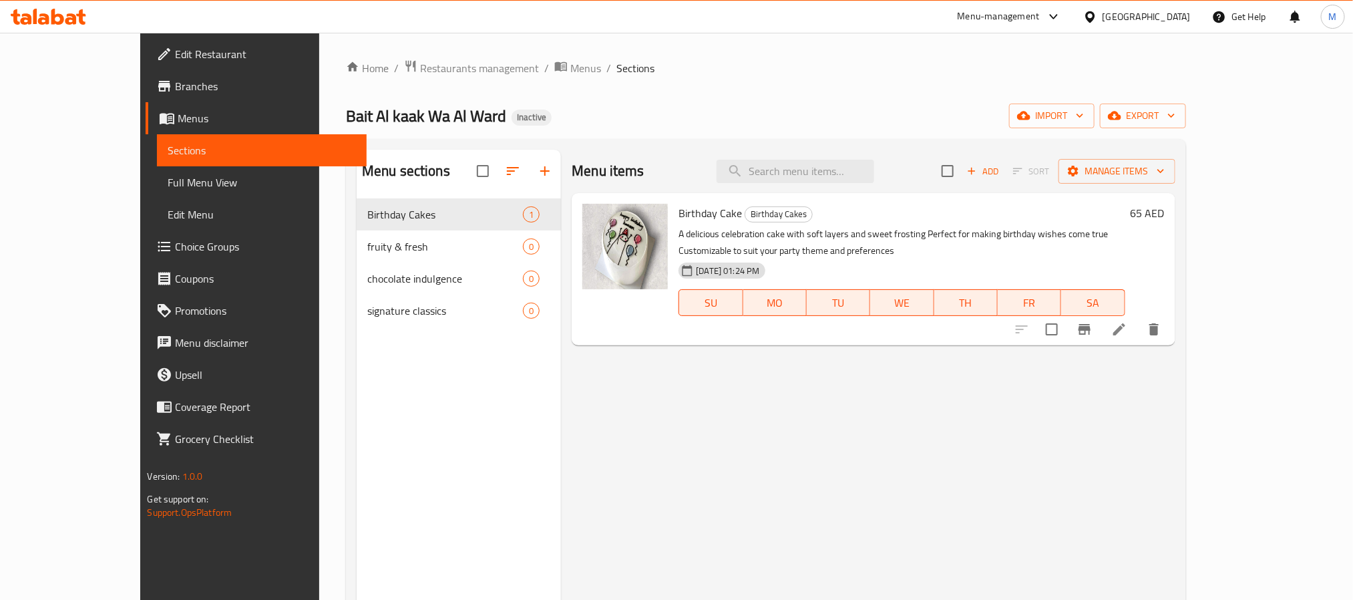
click at [168, 182] on span "Full Menu View" at bounding box center [262, 182] width 188 height 16
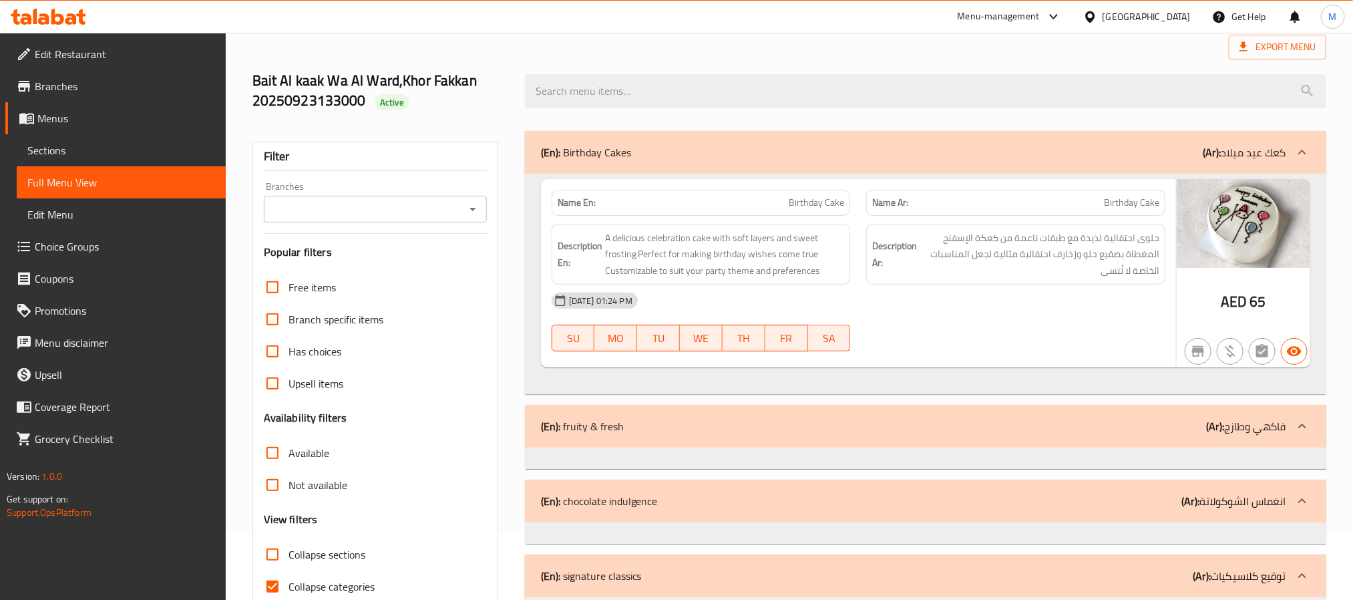
scroll to position [132, 0]
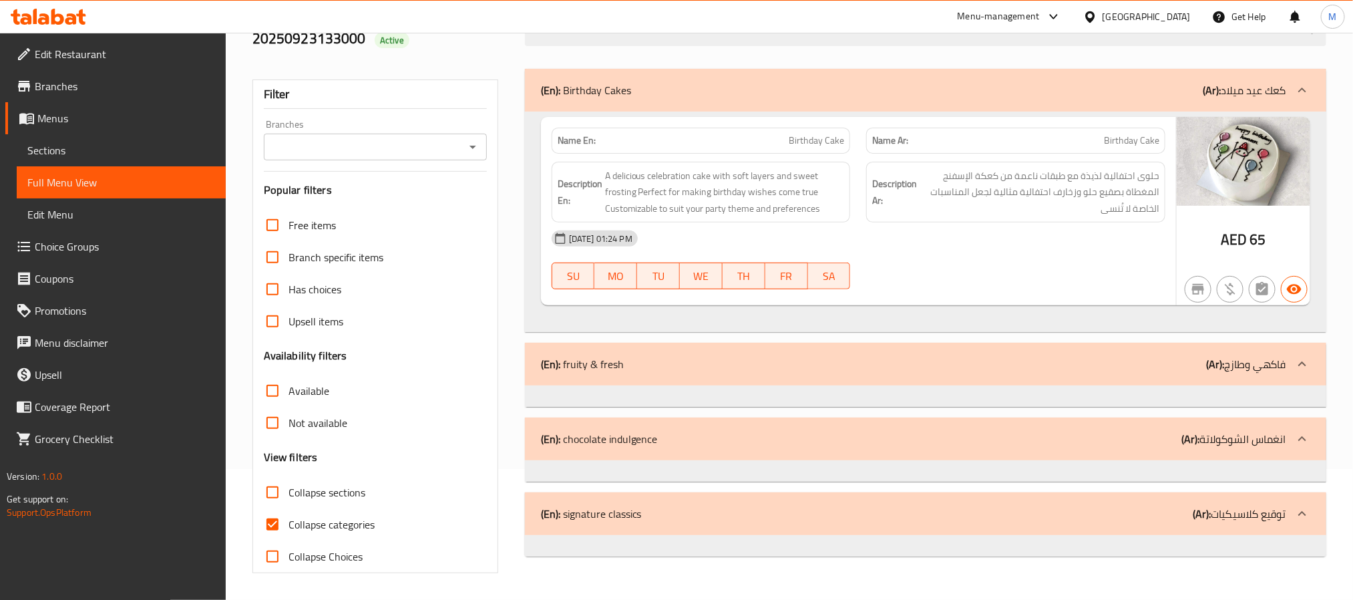
click at [1158, 20] on div "[GEOGRAPHIC_DATA]" at bounding box center [1147, 16] width 88 height 15
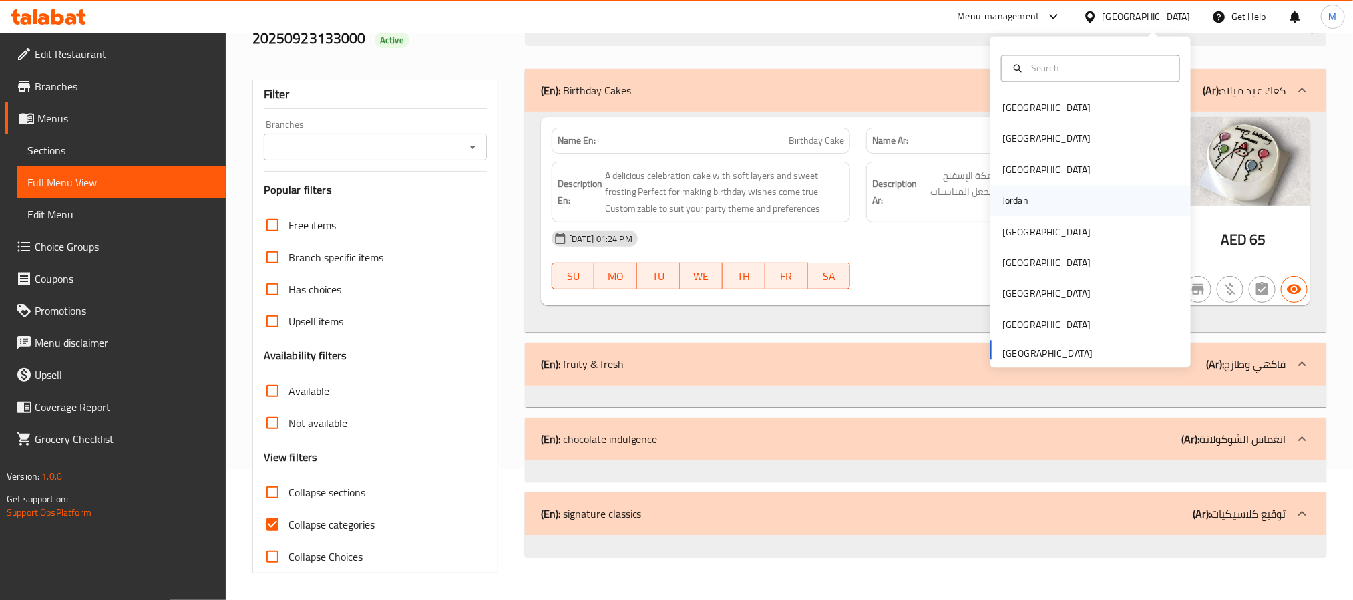
click at [1020, 196] on div "Jordan" at bounding box center [1015, 201] width 47 height 31
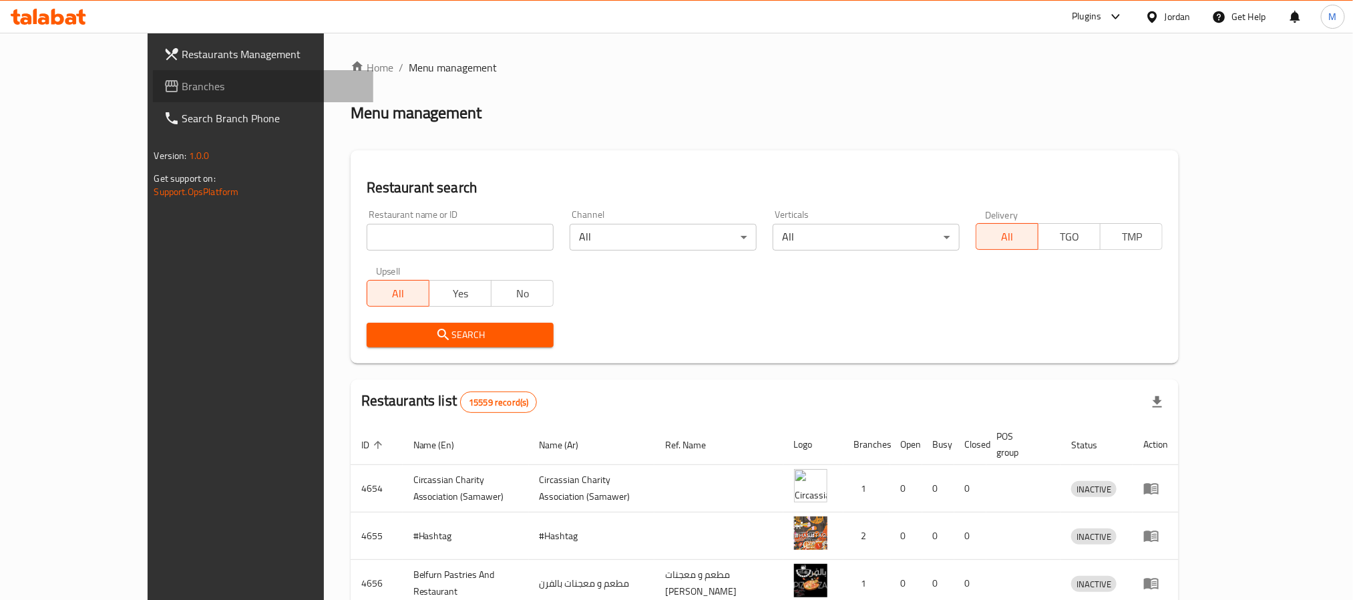
click at [182, 85] on span "Branches" at bounding box center [272, 86] width 180 height 16
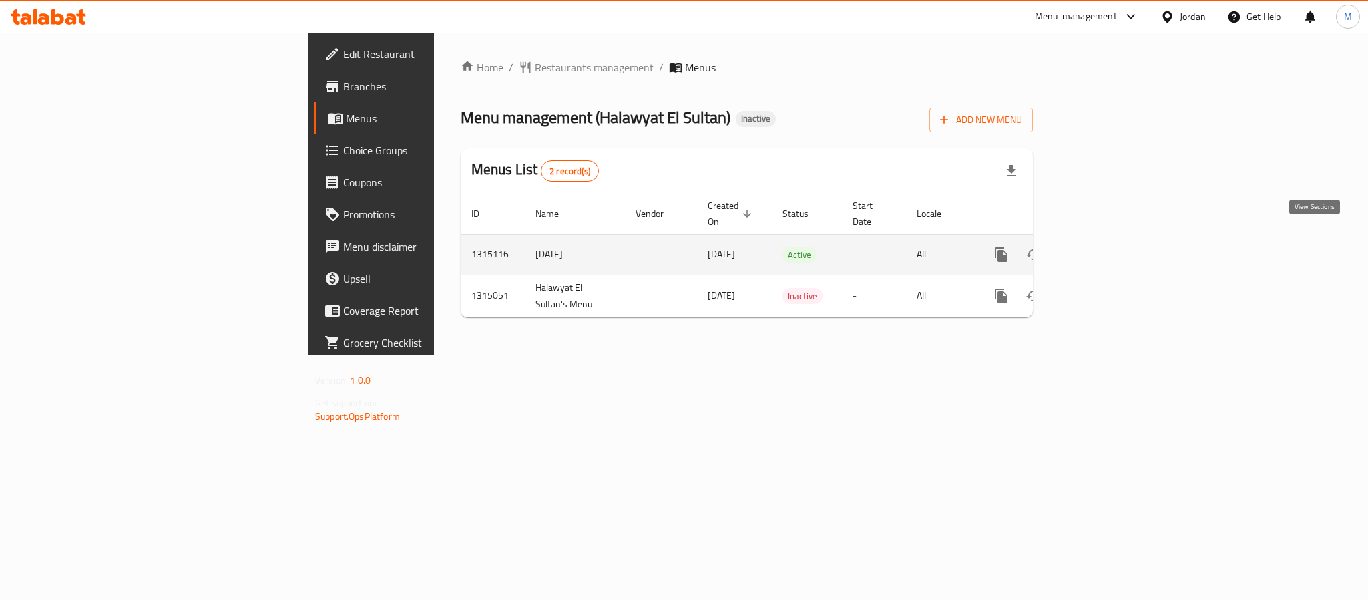
click at [1106, 246] on icon "enhanced table" at bounding box center [1098, 254] width 16 height 16
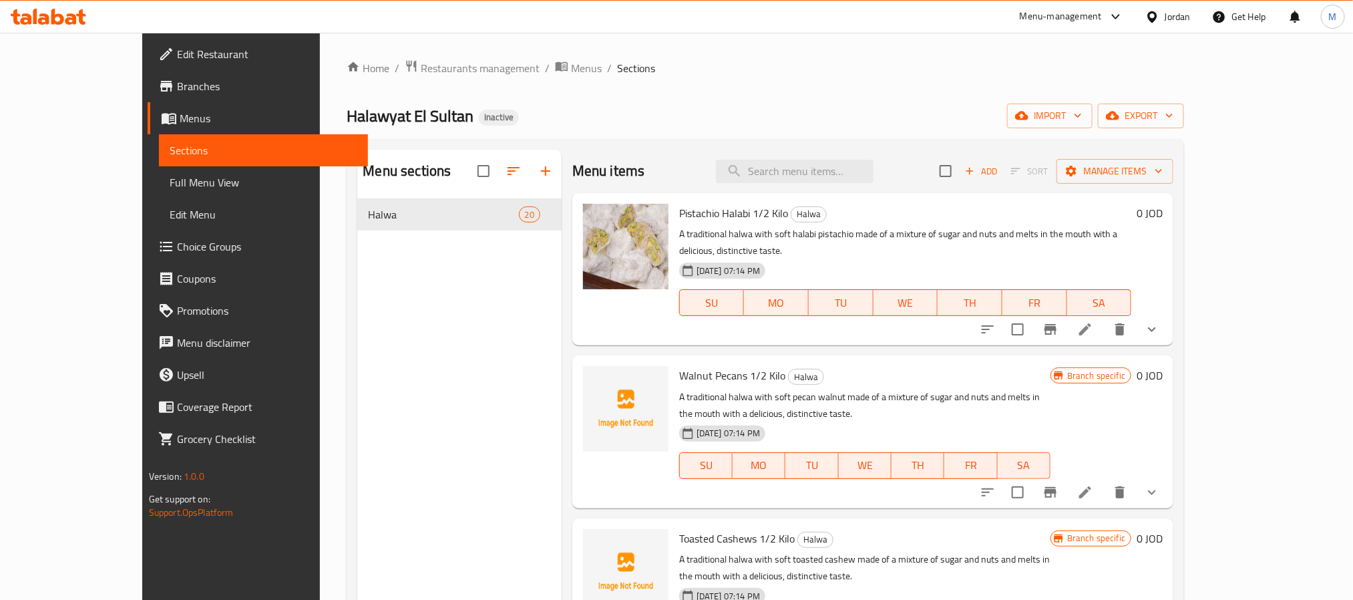
click at [725, 57] on div "Home / Restaurants management / Menus / Sections Halawyat El Sultan Inactive im…" at bounding box center [765, 410] width 891 height 754
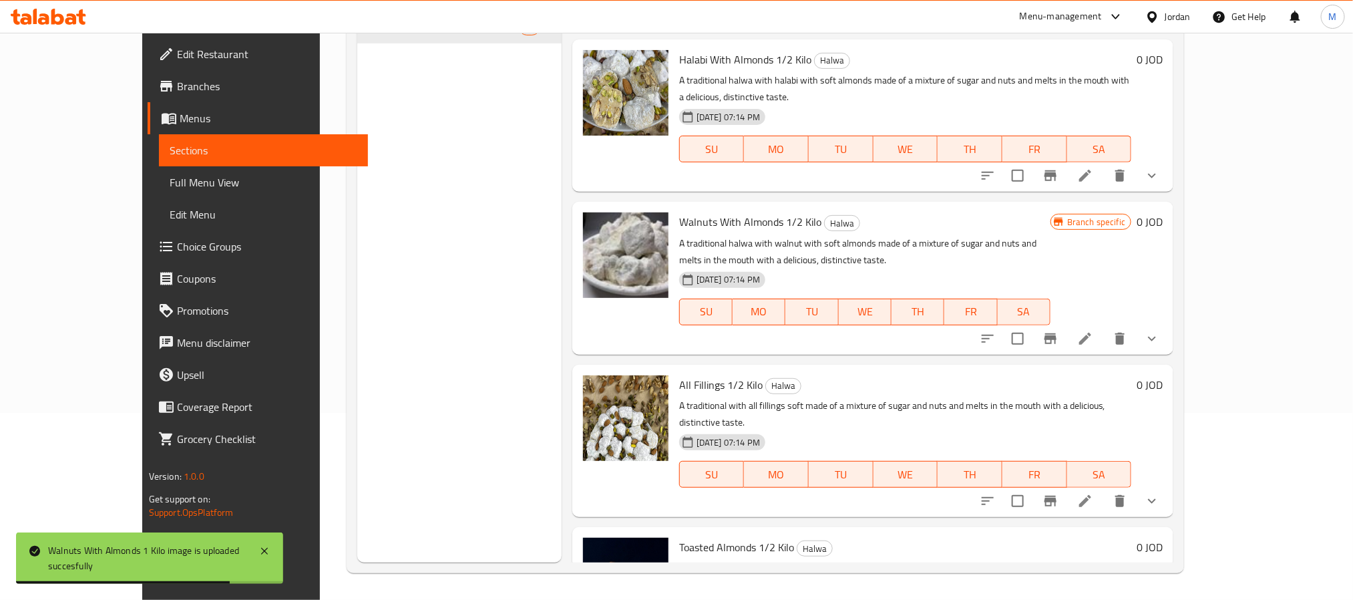
scroll to position [413, 0]
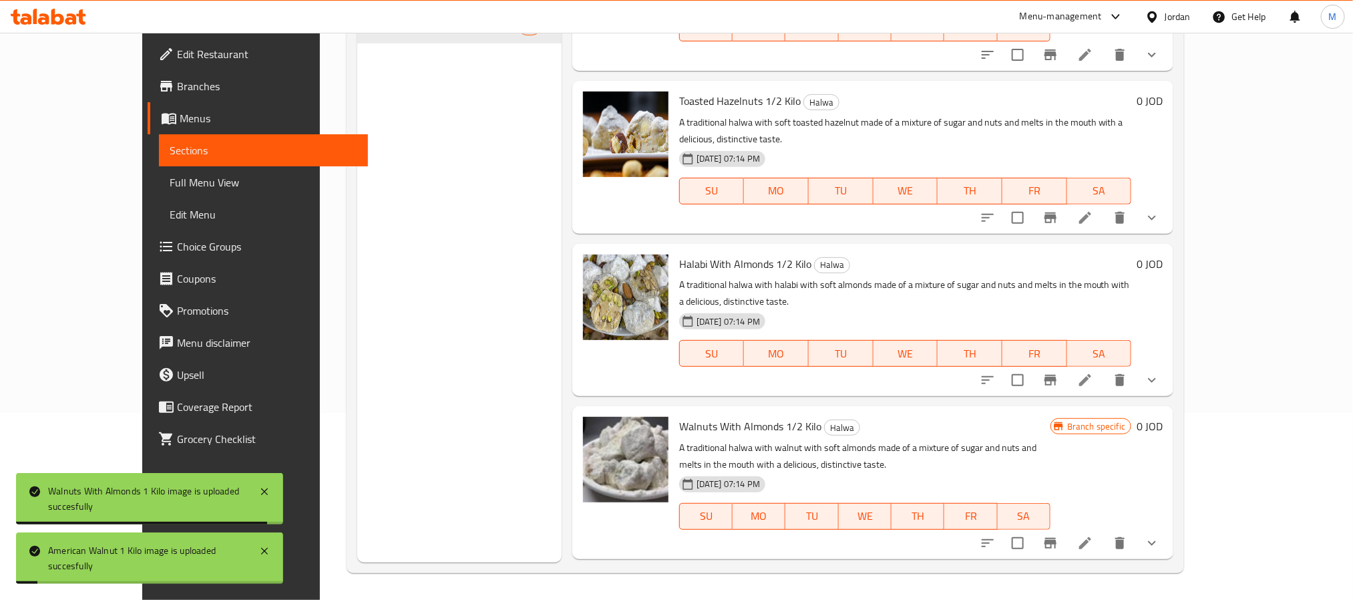
click at [1184, 222] on div "Menu sections Halwa 20 Menu items Add Sort Manage items Pistachio Halabi 1/2 Ki…" at bounding box center [765, 262] width 837 height 621
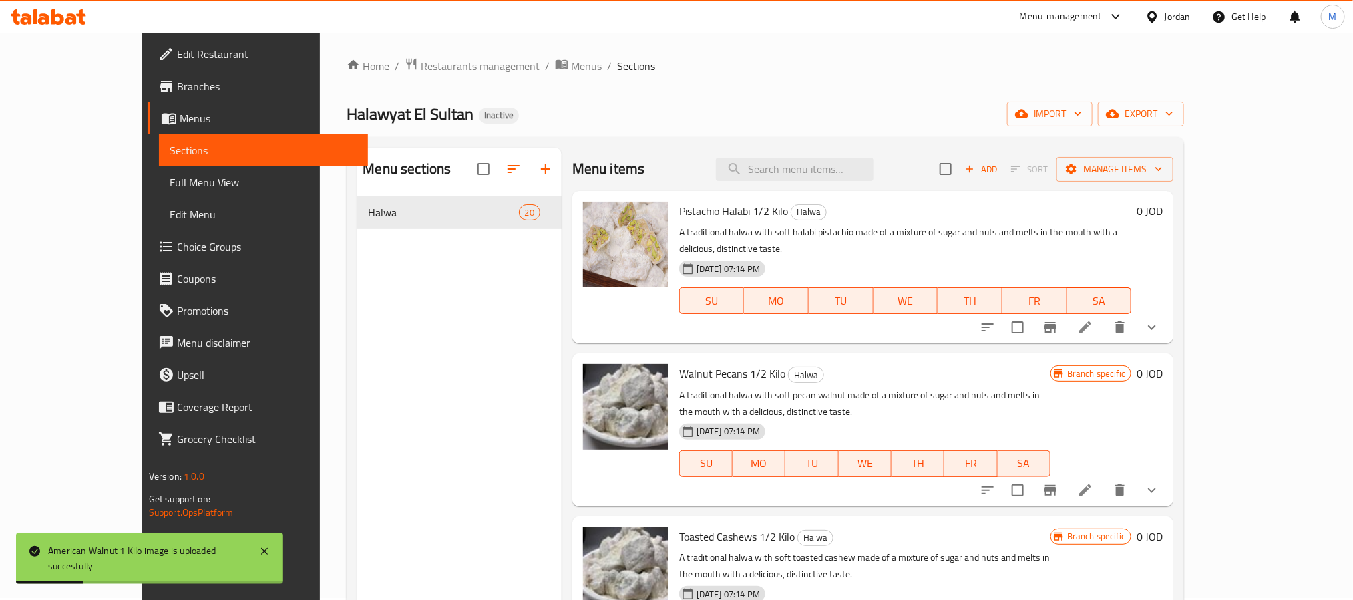
scroll to position [0, 0]
click at [1184, 126] on button "export" at bounding box center [1141, 116] width 86 height 25
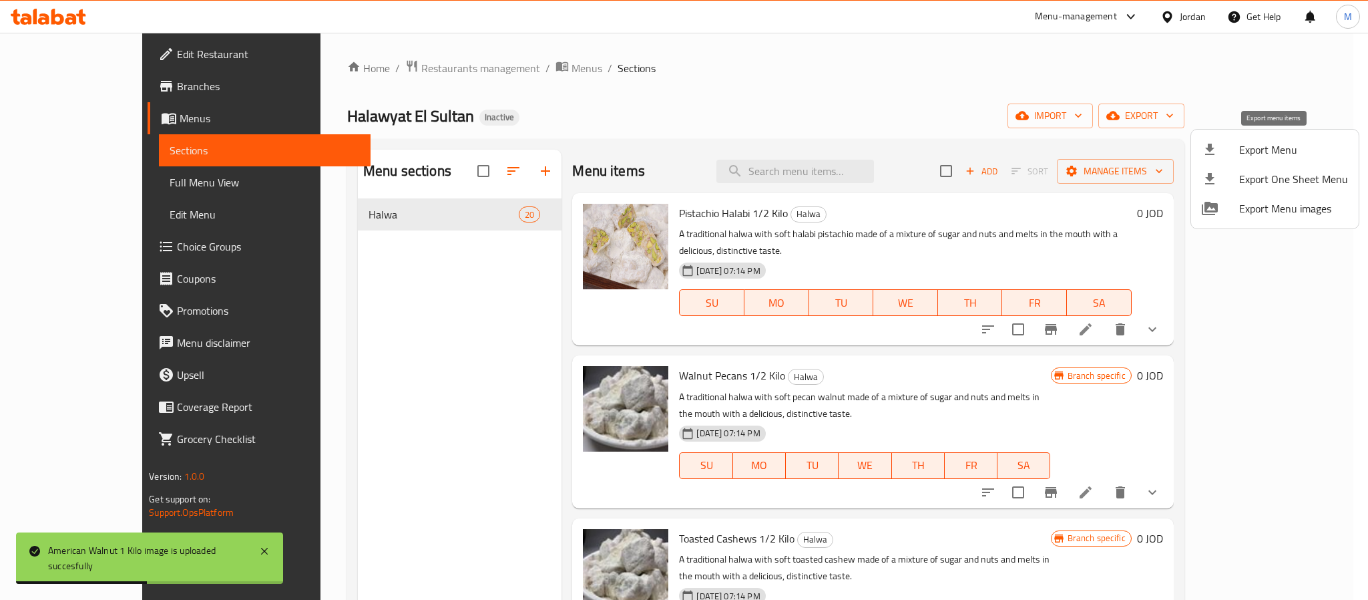
click at [1243, 147] on span "Export Menu" at bounding box center [1293, 150] width 109 height 16
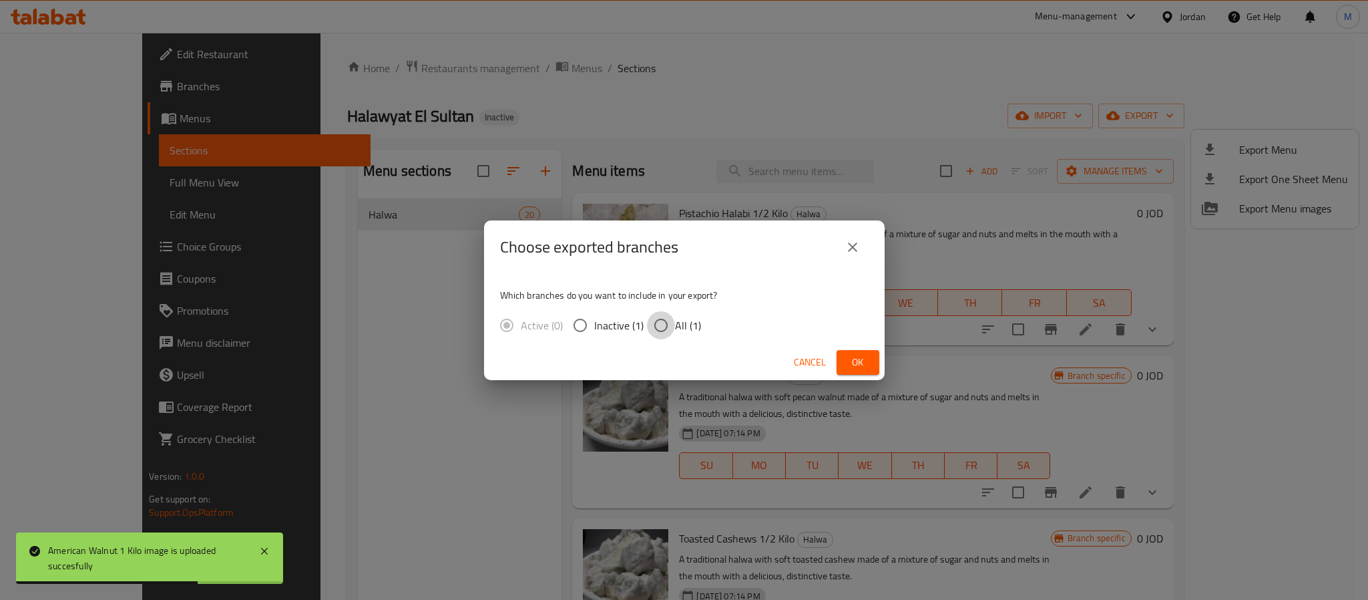
click at [672, 325] on input "All (1)" at bounding box center [661, 325] width 28 height 28
radio input "true"
click at [870, 361] on button "Ok" at bounding box center [858, 362] width 43 height 25
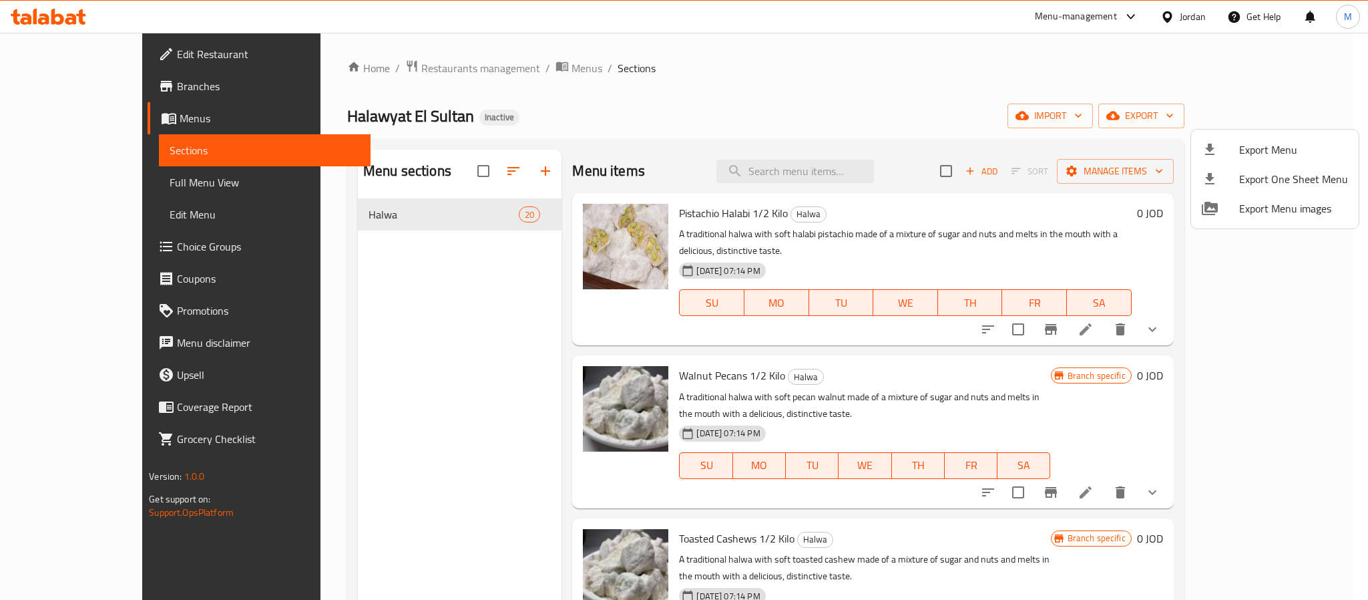
click at [1195, 27] on div at bounding box center [684, 300] width 1368 height 600
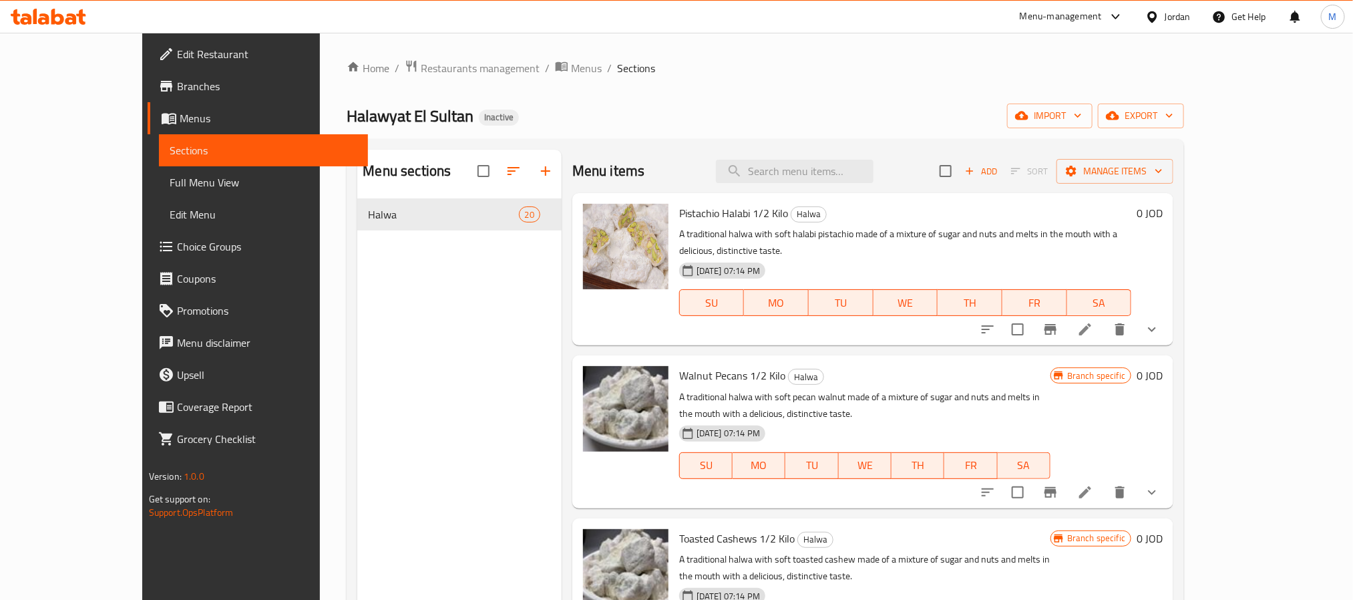
click at [1193, 20] on div "Jordan" at bounding box center [1168, 17] width 67 height 32
click at [1170, 11] on div "Jordan" at bounding box center [1178, 16] width 26 height 15
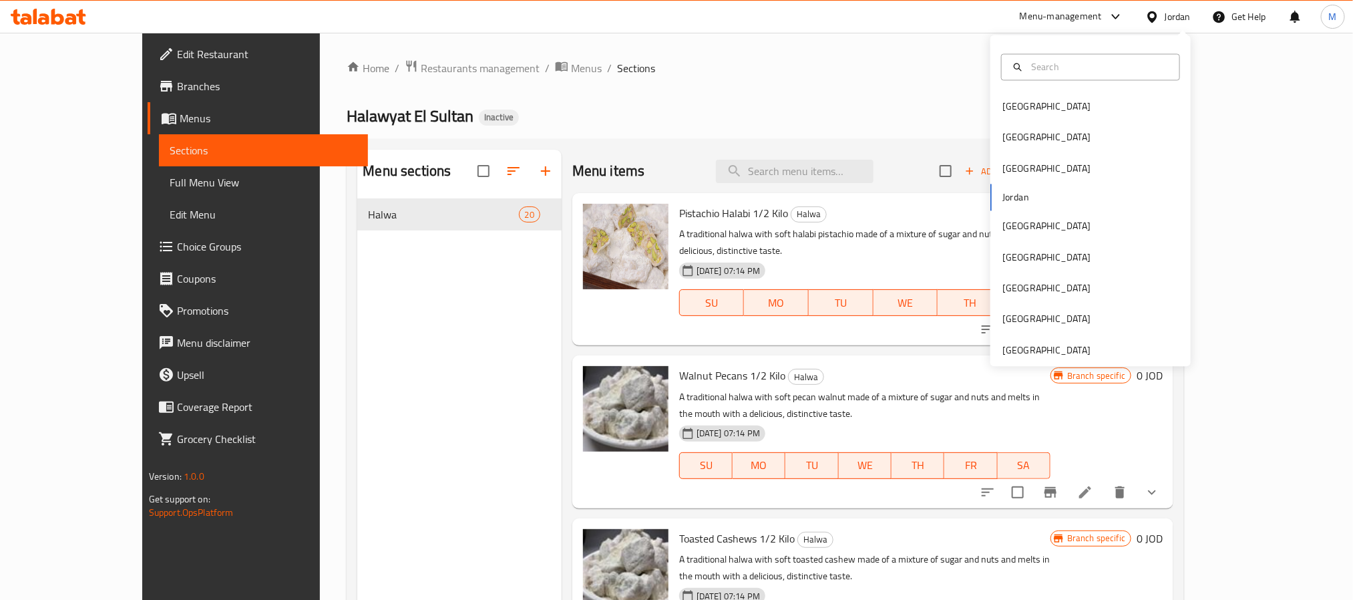
click at [1054, 361] on div "Bahrain Egypt Iraq Jordan Kuwait Oman Qatar Saudi Arabia United Arab Emirates" at bounding box center [1090, 200] width 200 height 331
click at [1002, 349] on div "[GEOGRAPHIC_DATA]" at bounding box center [1046, 350] width 88 height 15
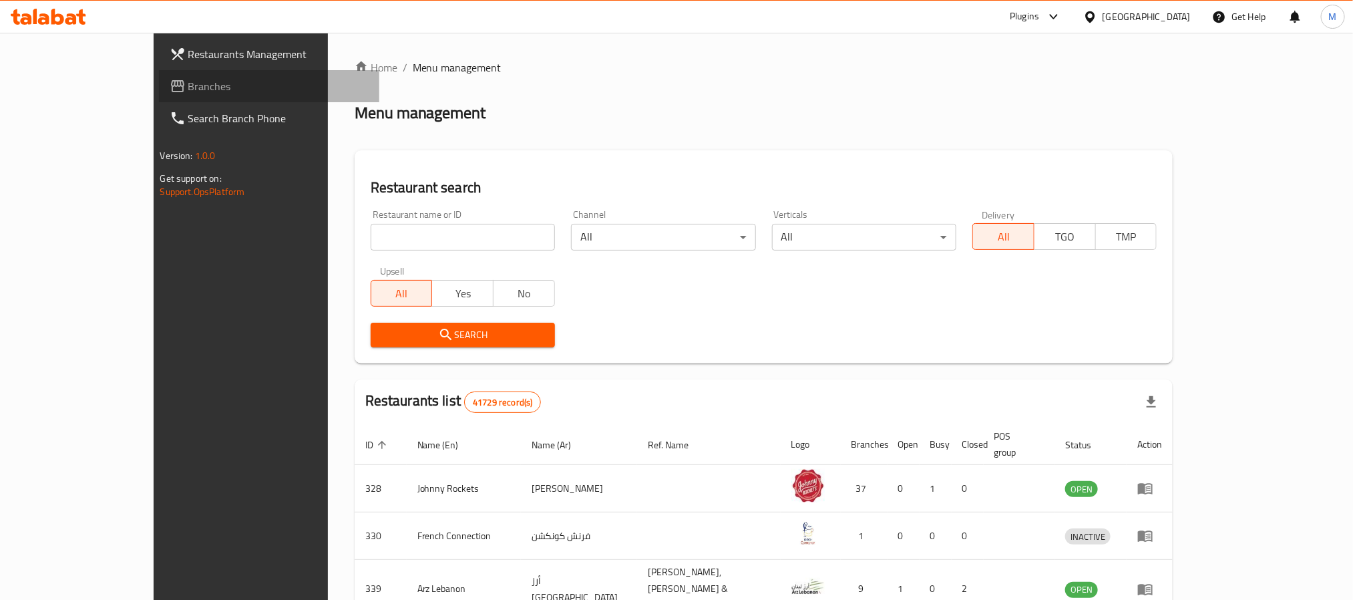
click at [159, 95] on link "Branches" at bounding box center [269, 86] width 220 height 32
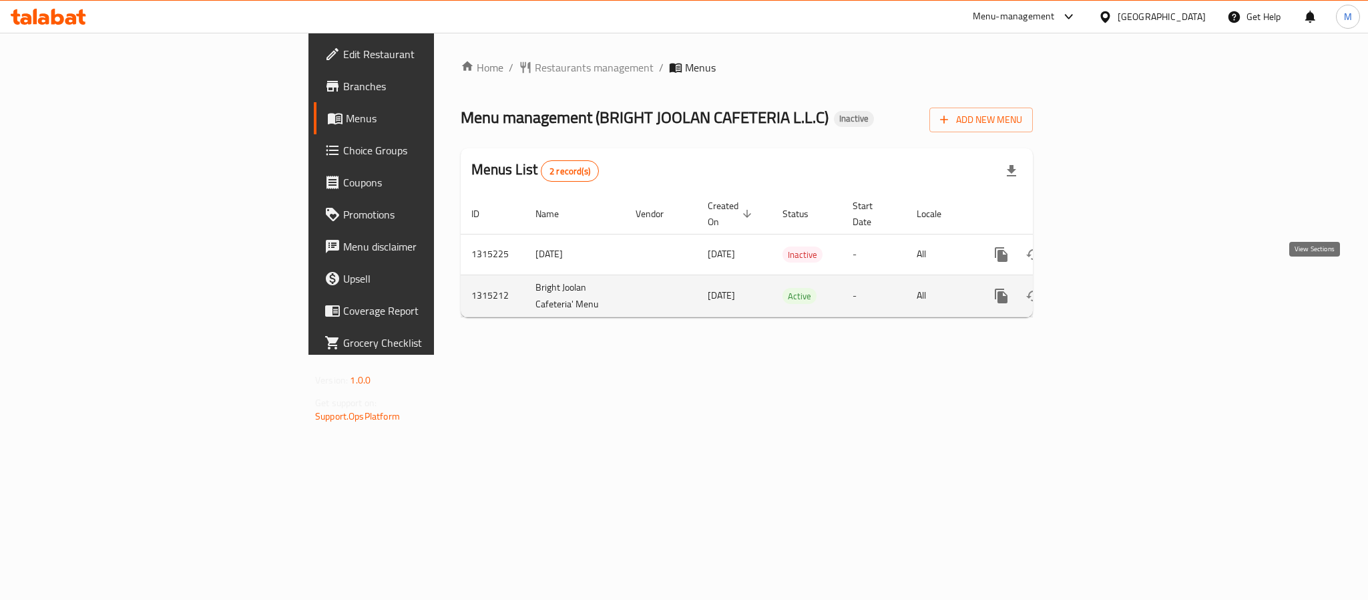
click at [1106, 289] on icon "enhanced table" at bounding box center [1098, 296] width 16 height 16
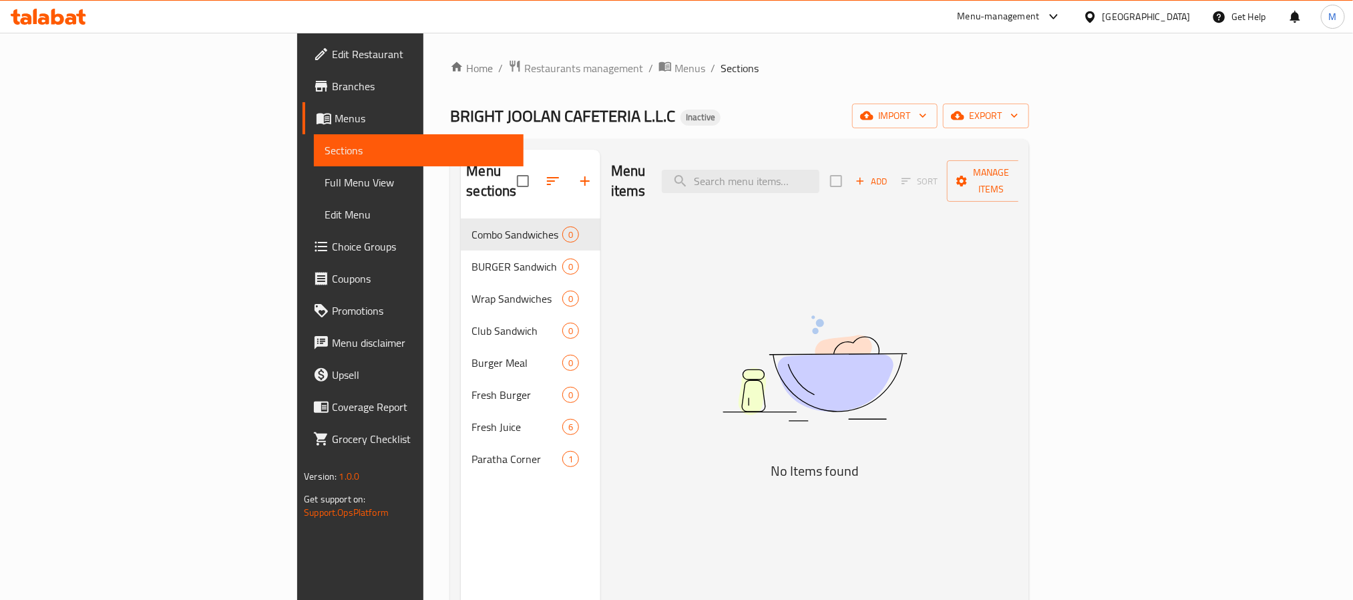
click at [335, 123] on span "Menus" at bounding box center [424, 118] width 178 height 16
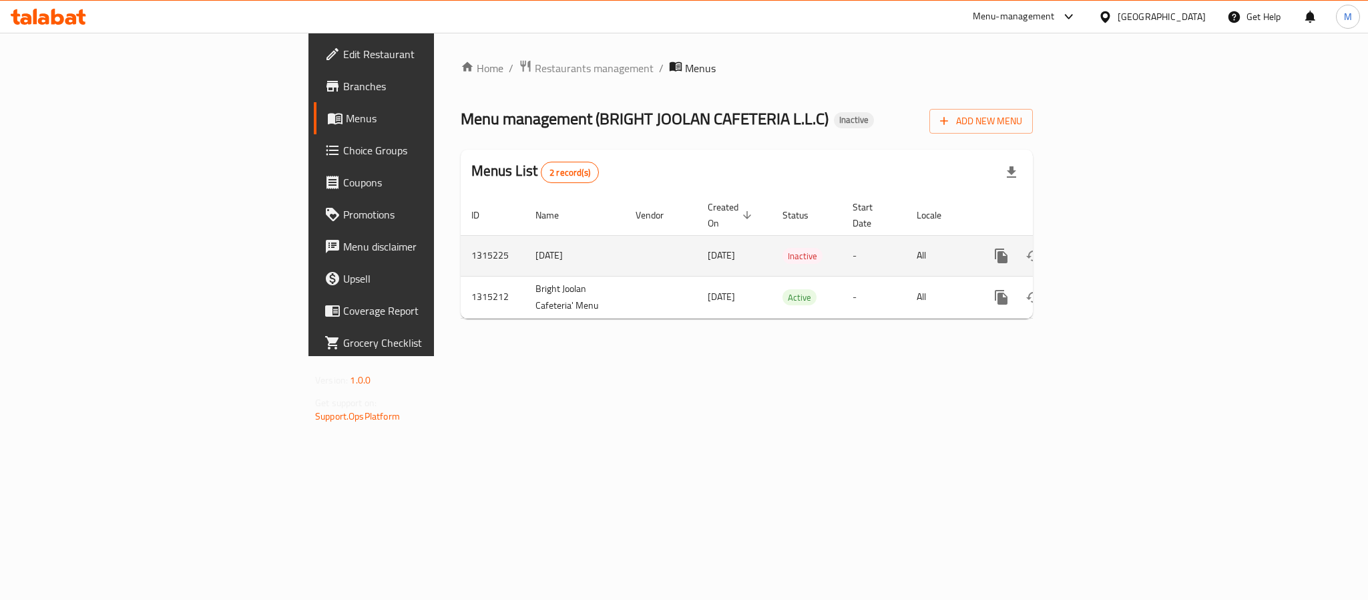
click at [1106, 248] on icon "enhanced table" at bounding box center [1098, 256] width 16 height 16
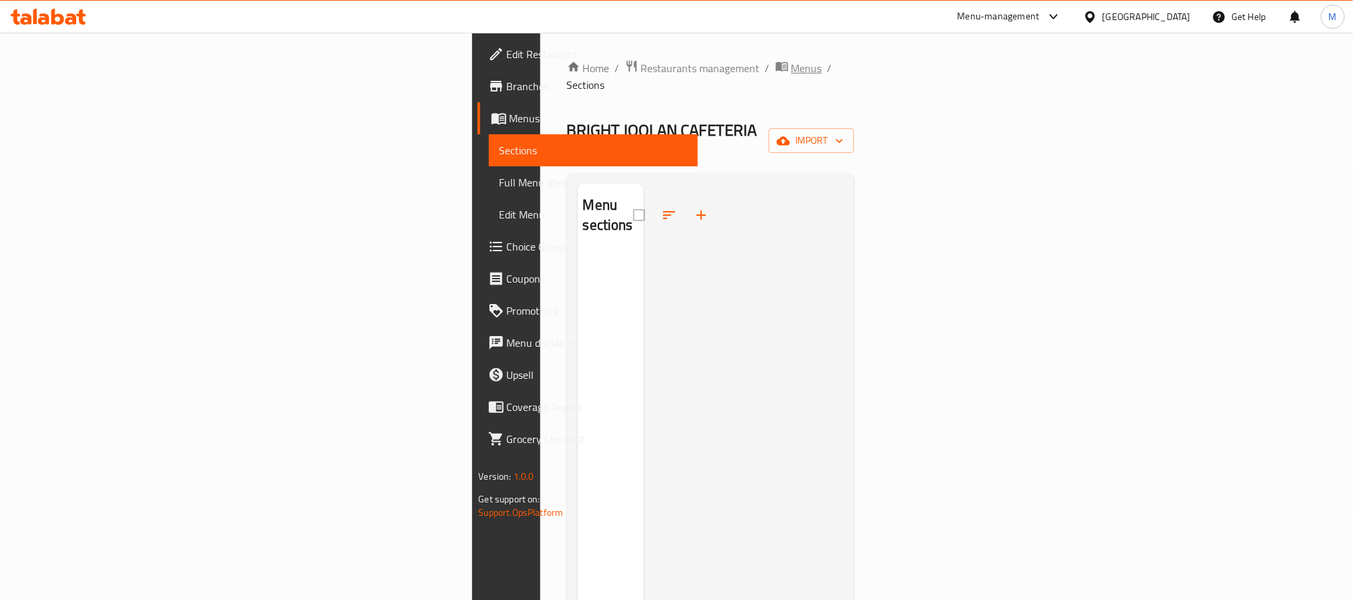
click at [791, 69] on span "Menus" at bounding box center [806, 68] width 31 height 16
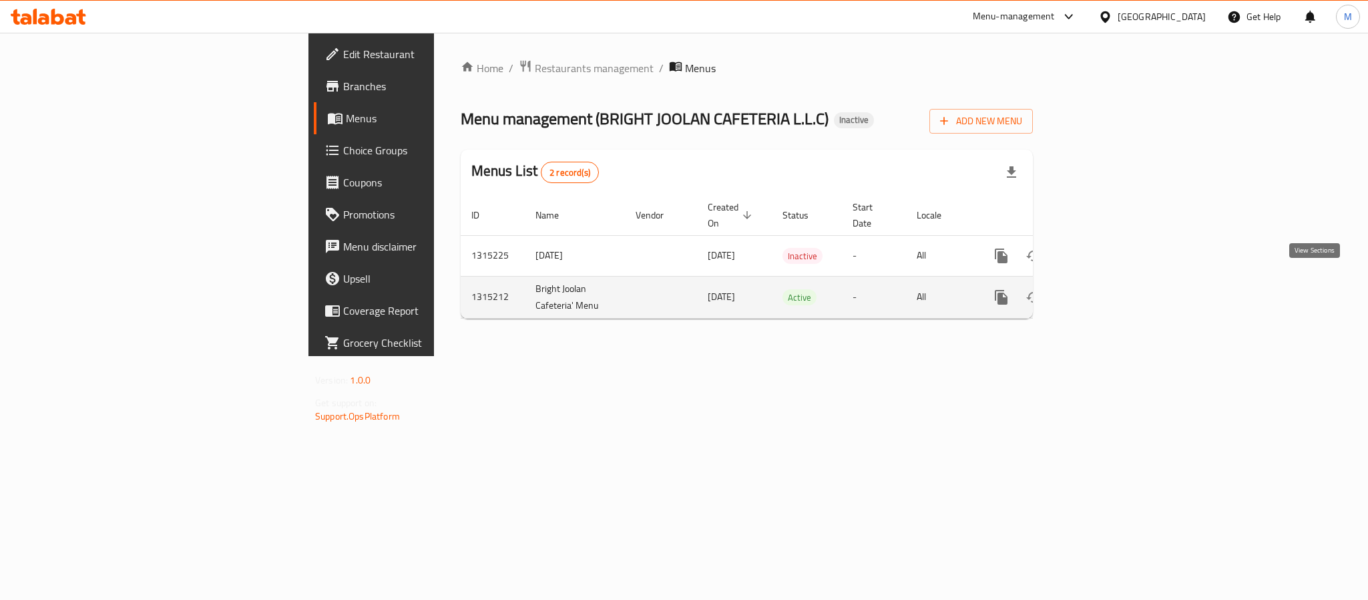
click at [1104, 291] on icon "enhanced table" at bounding box center [1098, 297] width 12 height 12
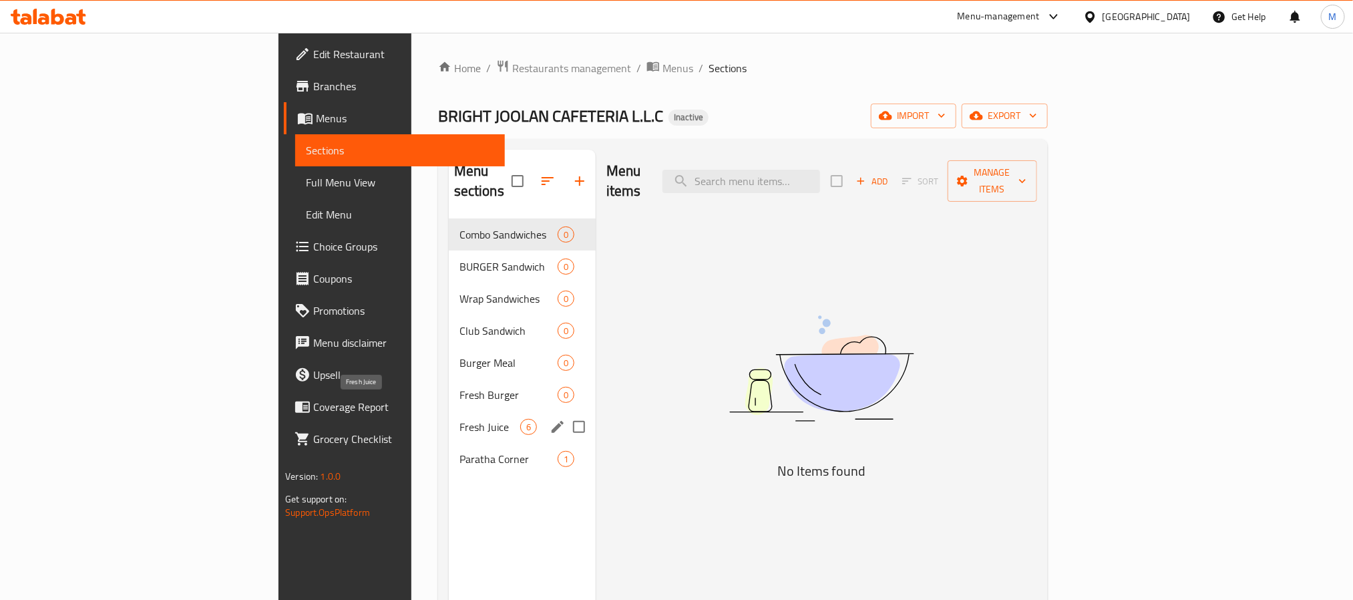
click at [459, 419] on span "Fresh Juice" at bounding box center [489, 427] width 61 height 16
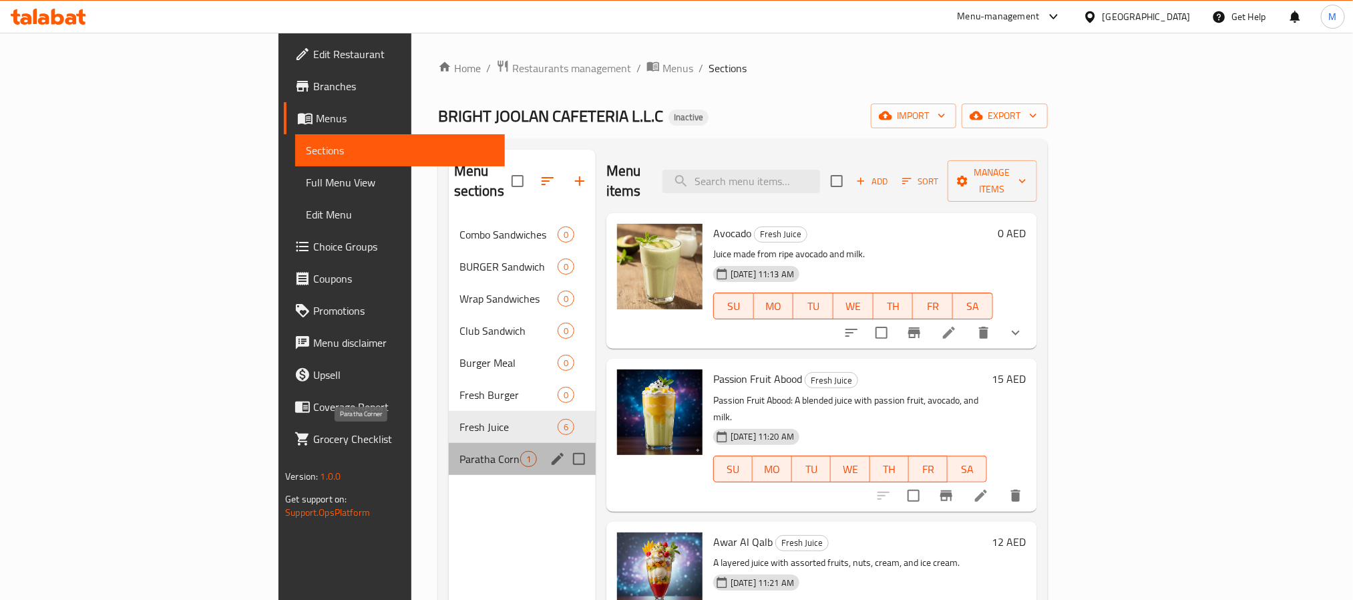
click at [459, 451] on span "Paratha Corner" at bounding box center [489, 459] width 61 height 16
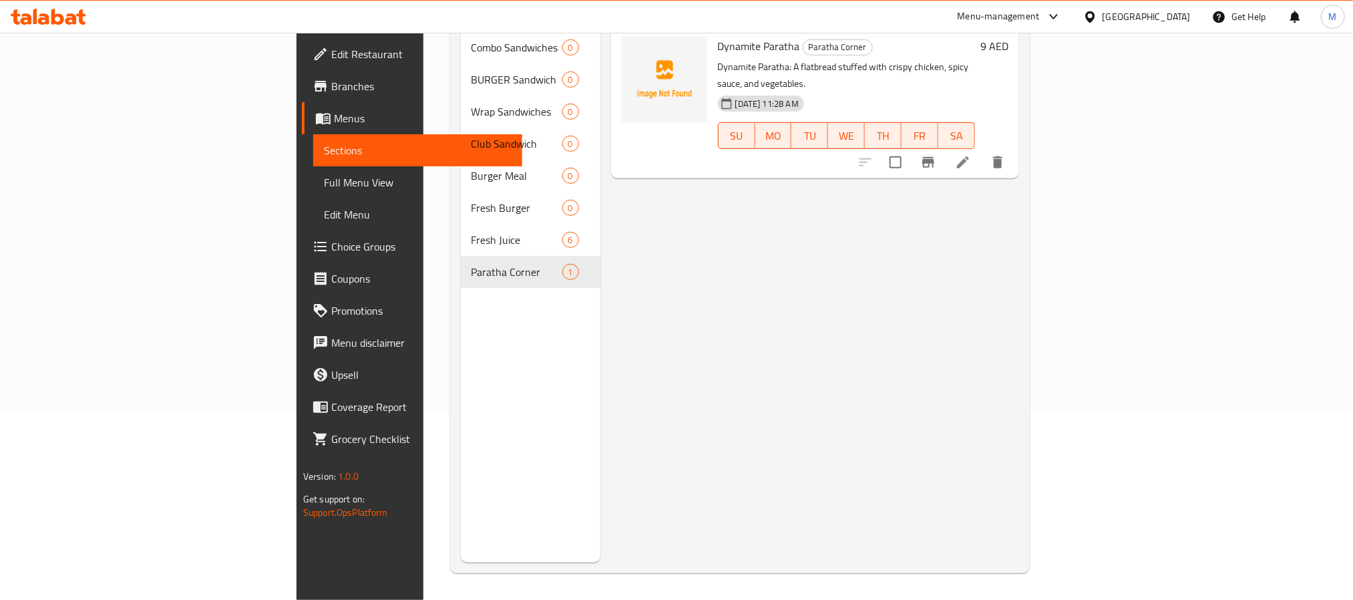
scroll to position [87, 0]
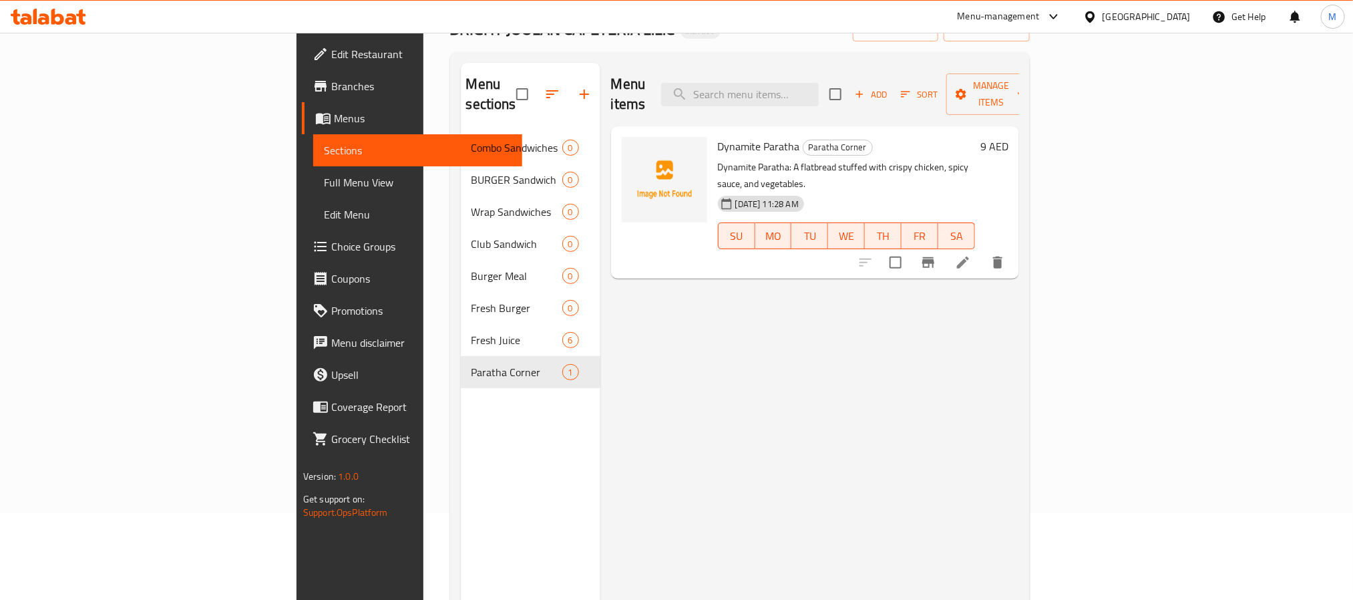
click at [324, 188] on span "Full Menu View" at bounding box center [418, 182] width 188 height 16
